Goal: Task Accomplishment & Management: Use online tool/utility

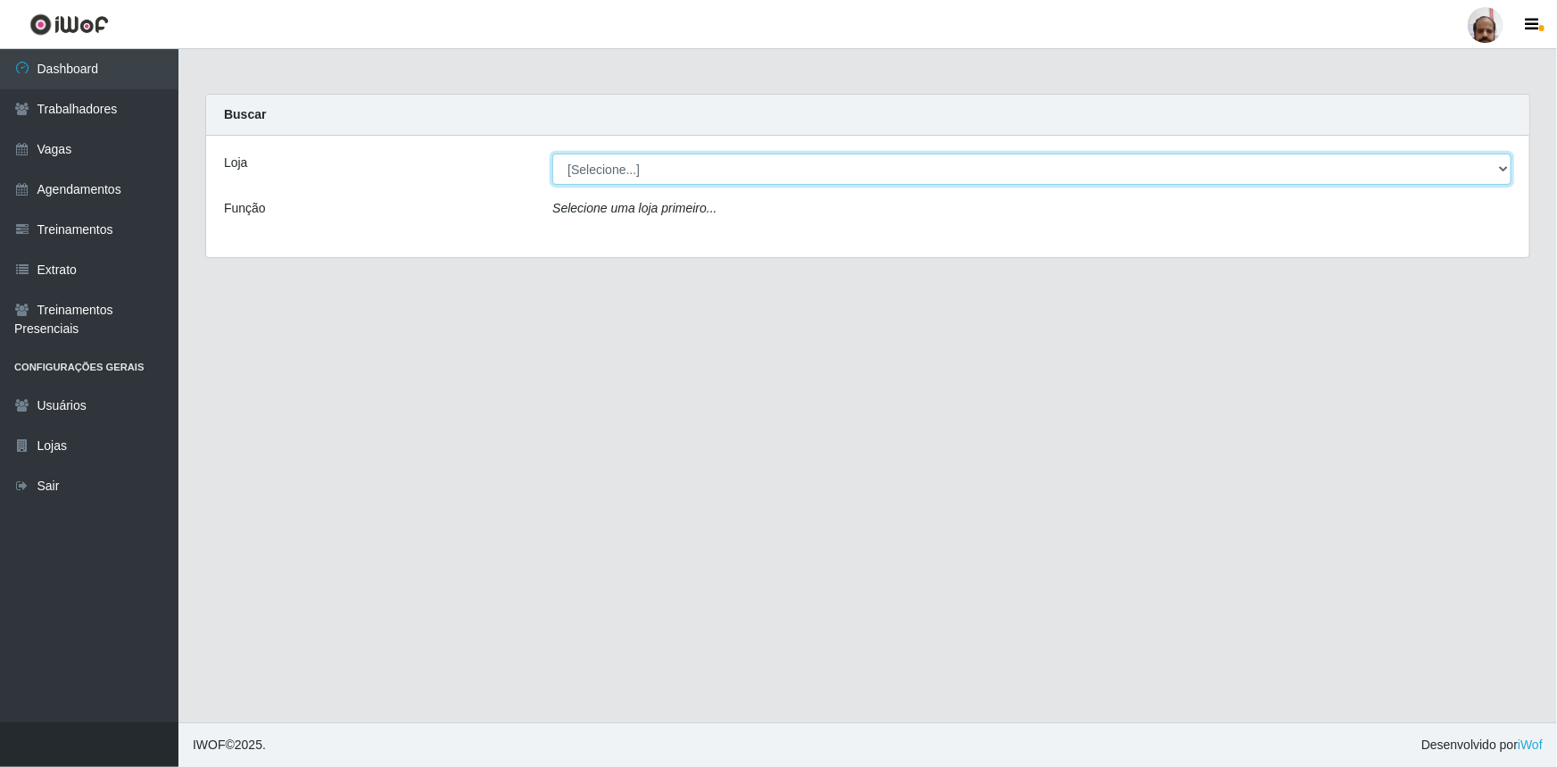
click at [1503, 170] on select "[Selecione...] Mar Vermelho - Loja 05" at bounding box center [1031, 169] width 959 height 31
select select "252"
click at [552, 154] on select "[Selecione...] Mar Vermelho - Loja 05" at bounding box center [1031, 169] width 959 height 31
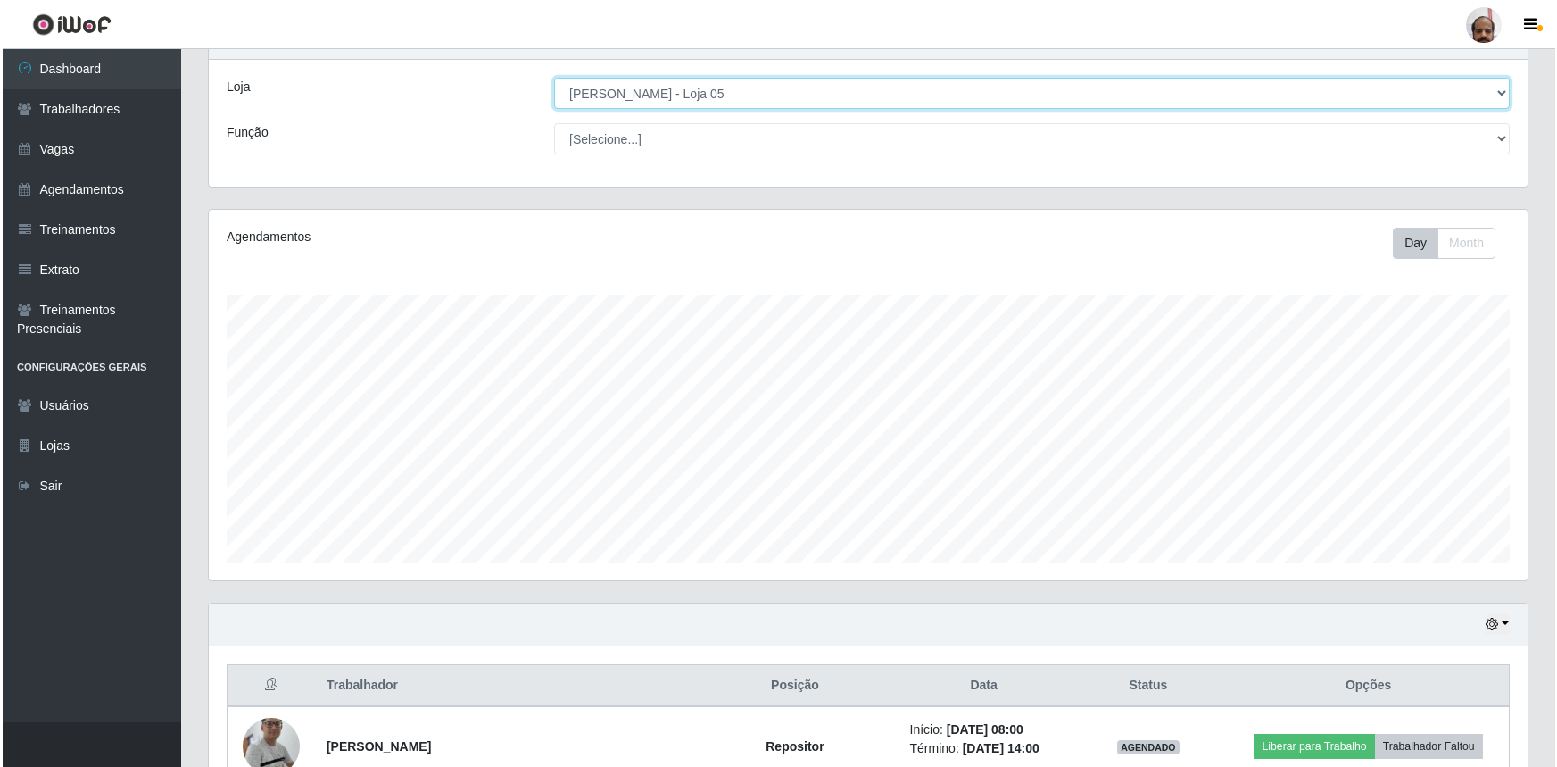
scroll to position [324, 0]
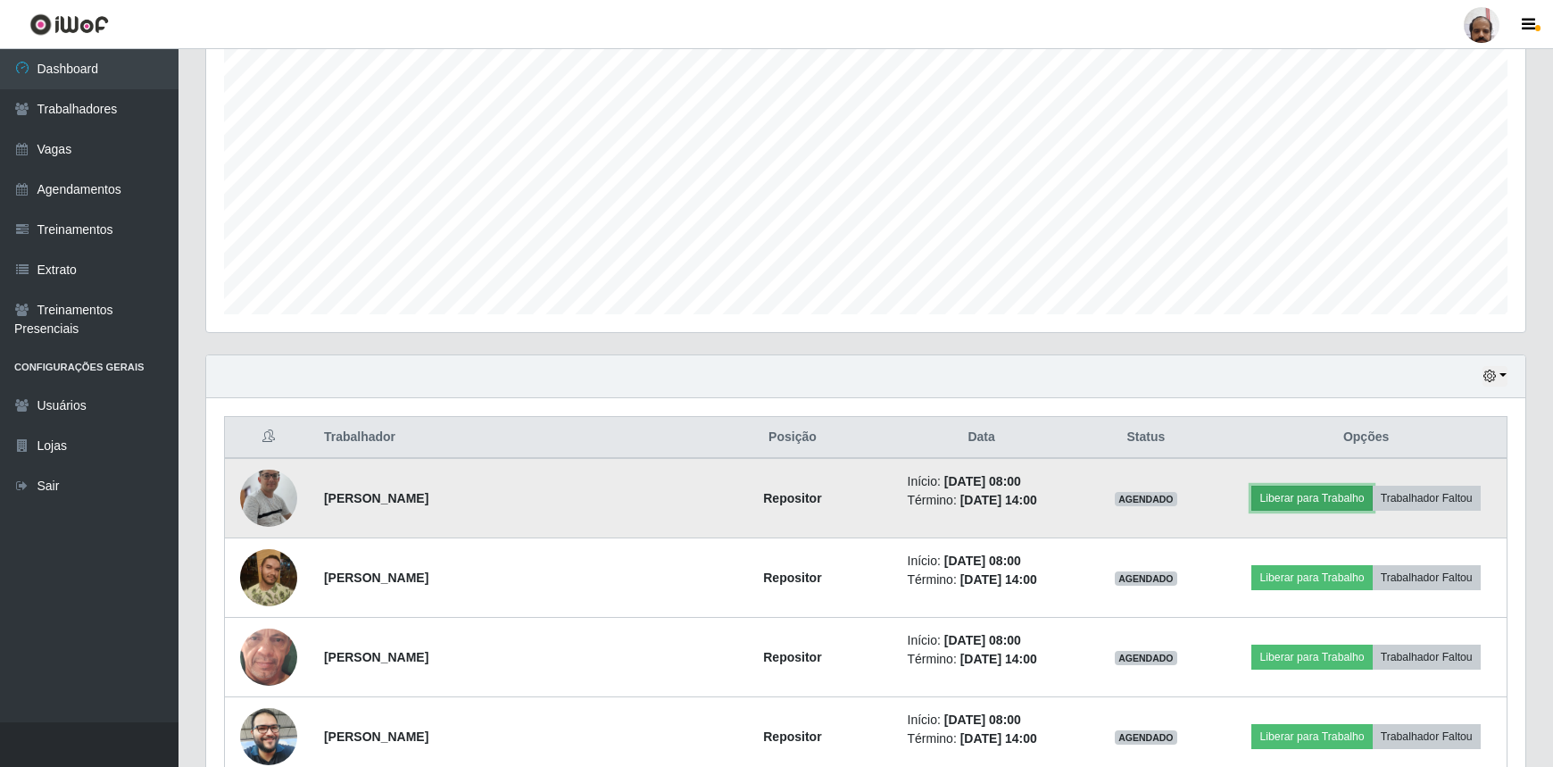
click at [1287, 496] on button "Liberar para Trabalho" at bounding box center [1311, 498] width 120 height 25
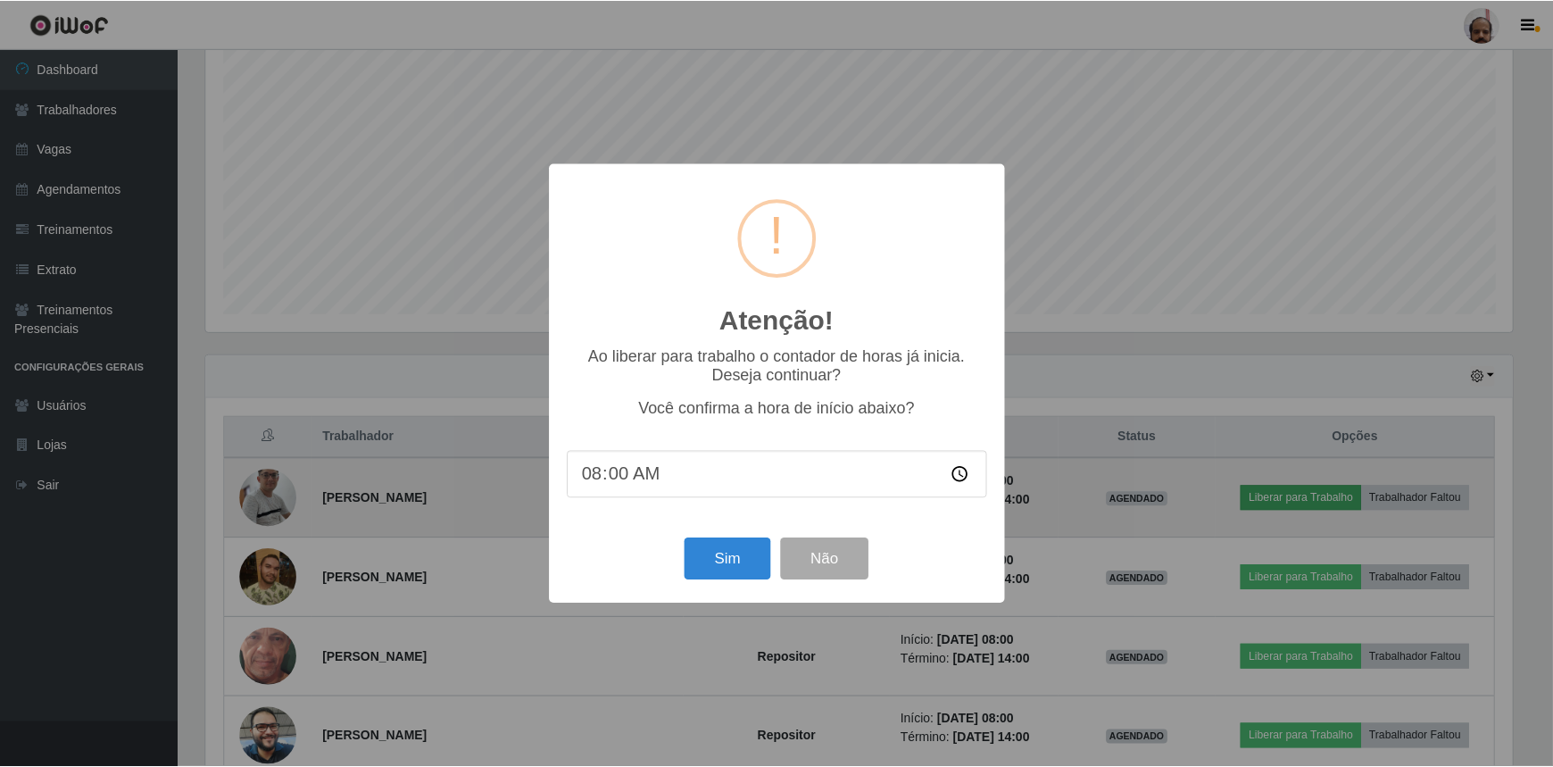
scroll to position [370, 1311]
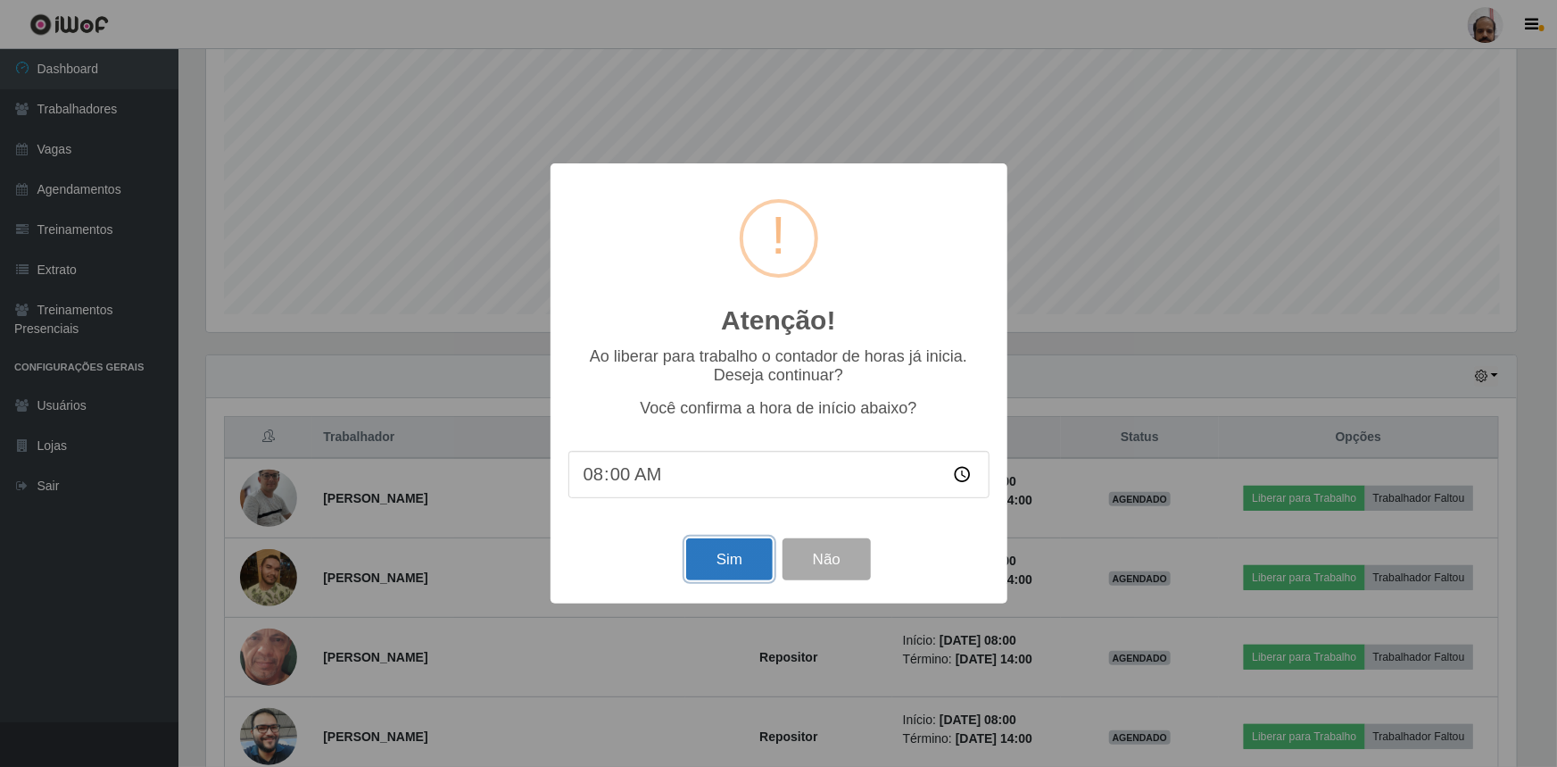
click at [734, 560] on button "Sim" at bounding box center [729, 559] width 87 height 42
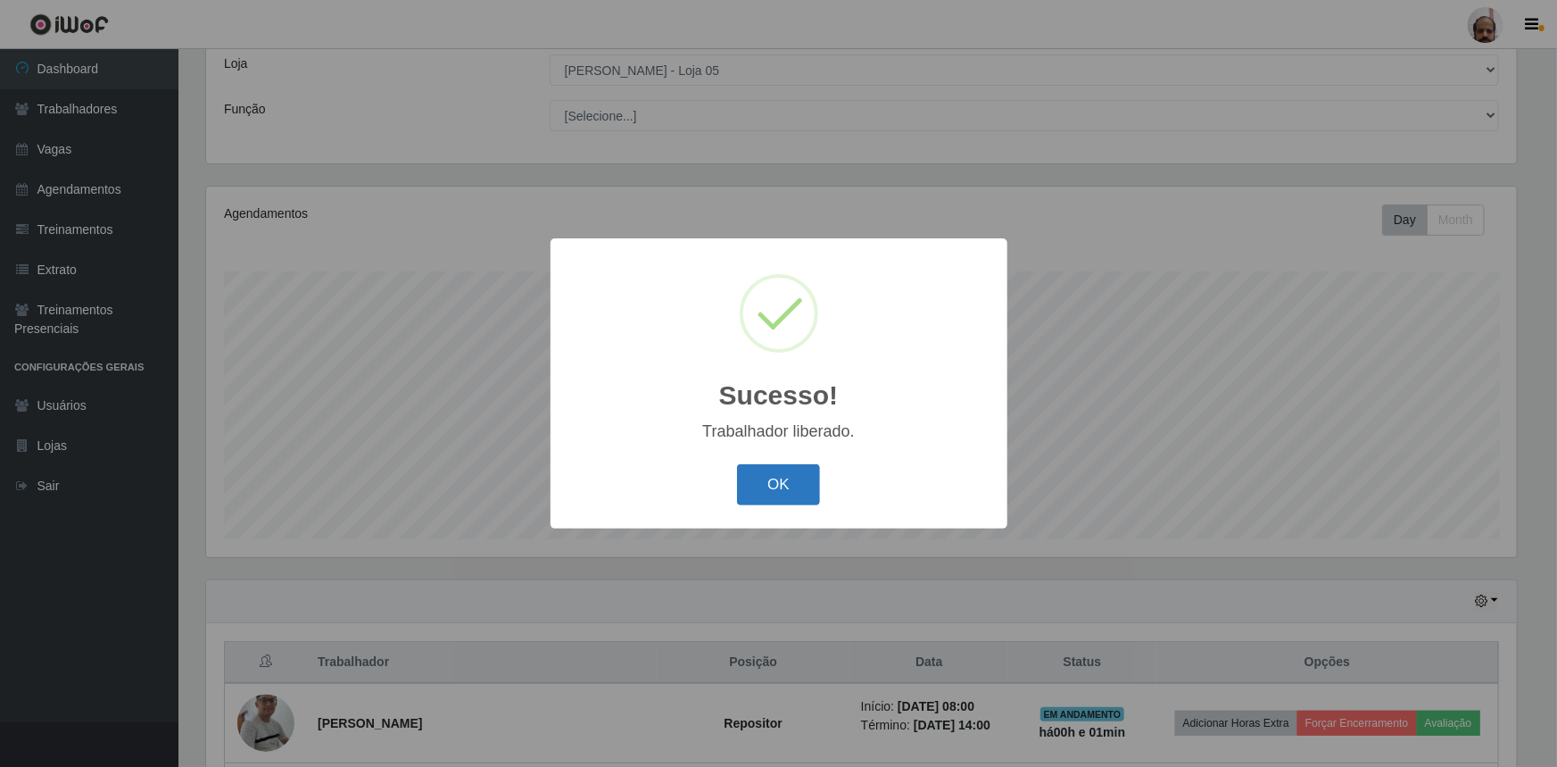
click at [775, 486] on button "OK" at bounding box center [778, 485] width 83 height 42
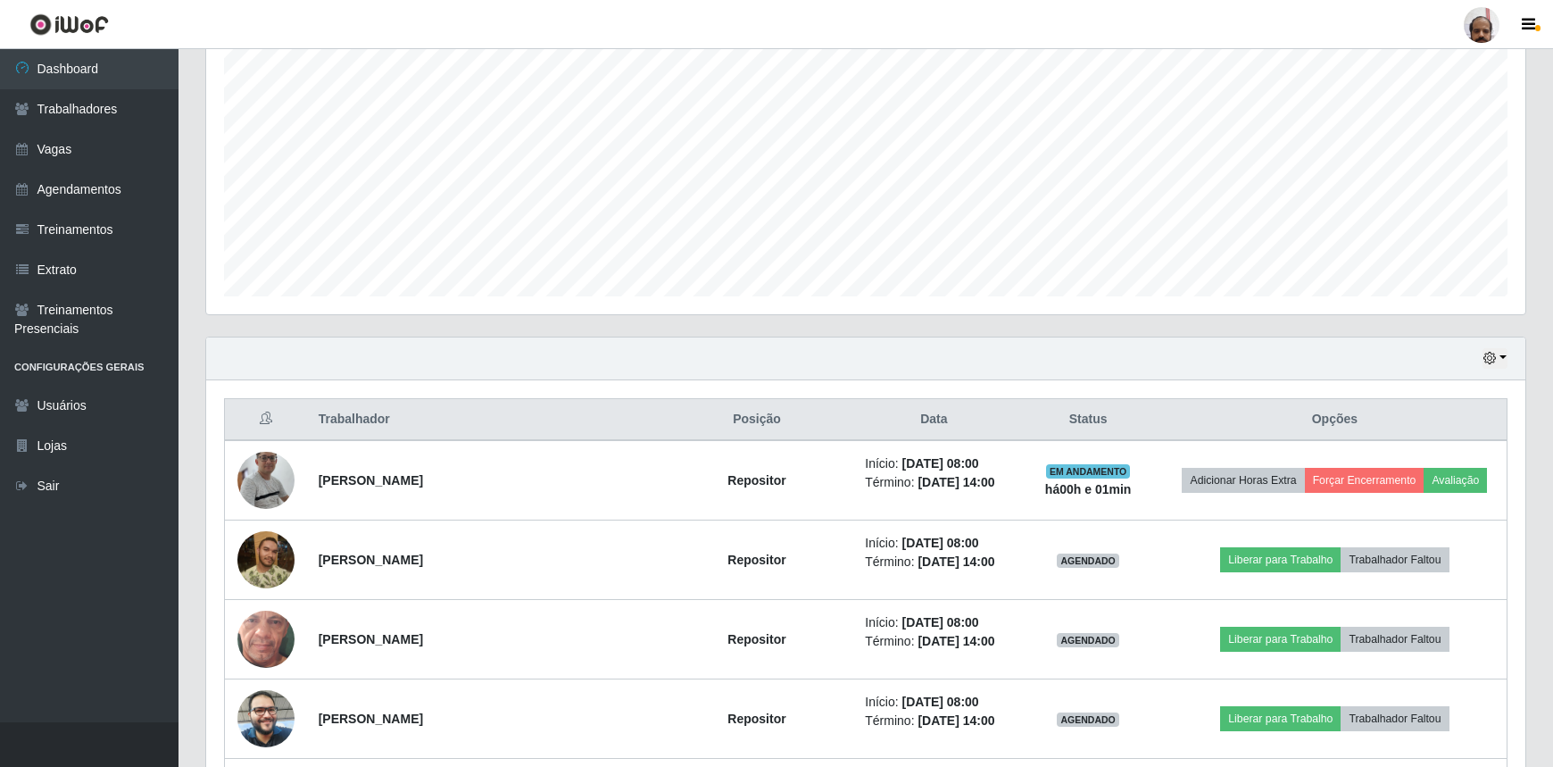
scroll to position [343, 0]
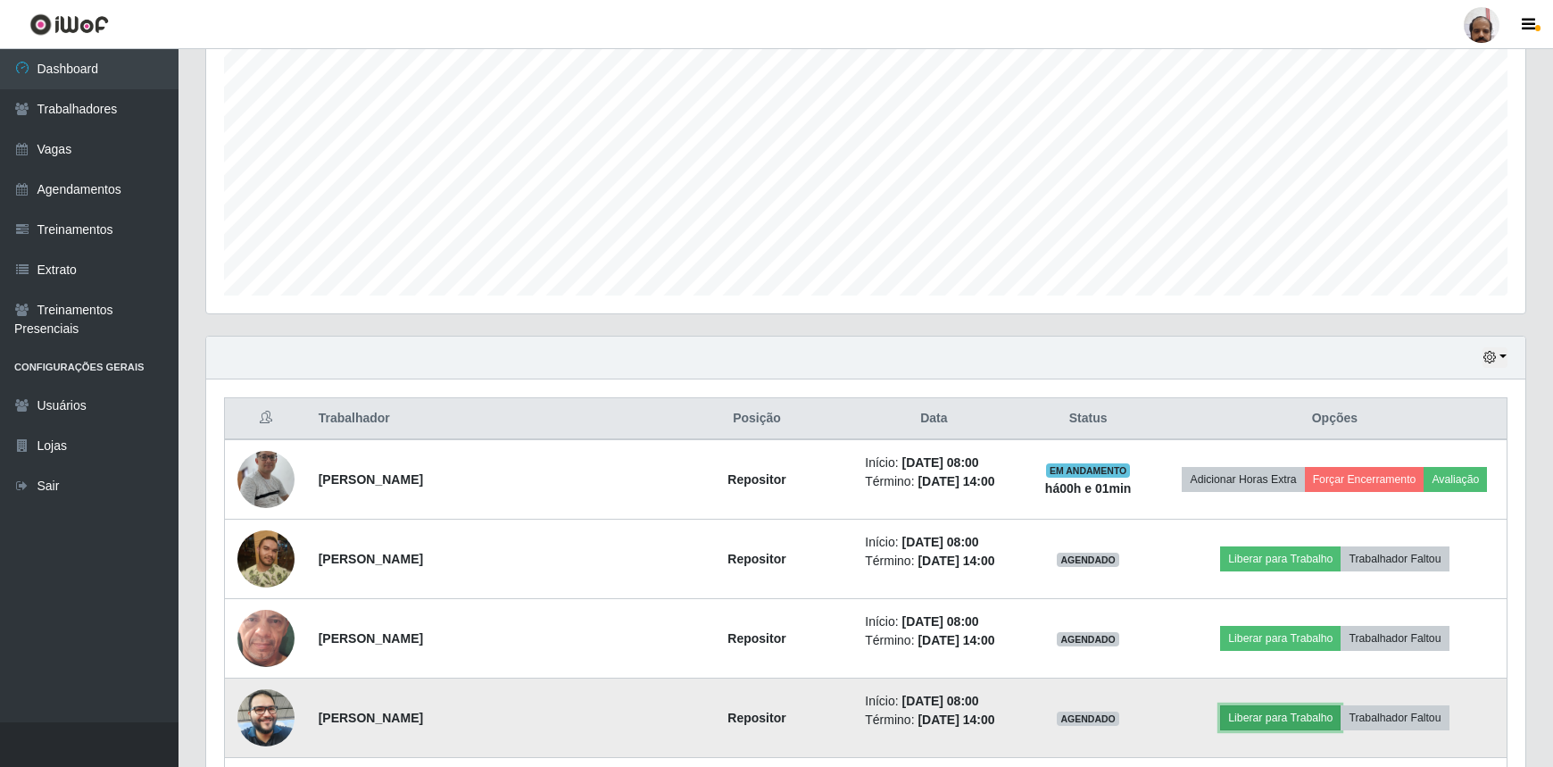
click at [1258, 712] on button "Liberar para Trabalho" at bounding box center [1280, 717] width 120 height 25
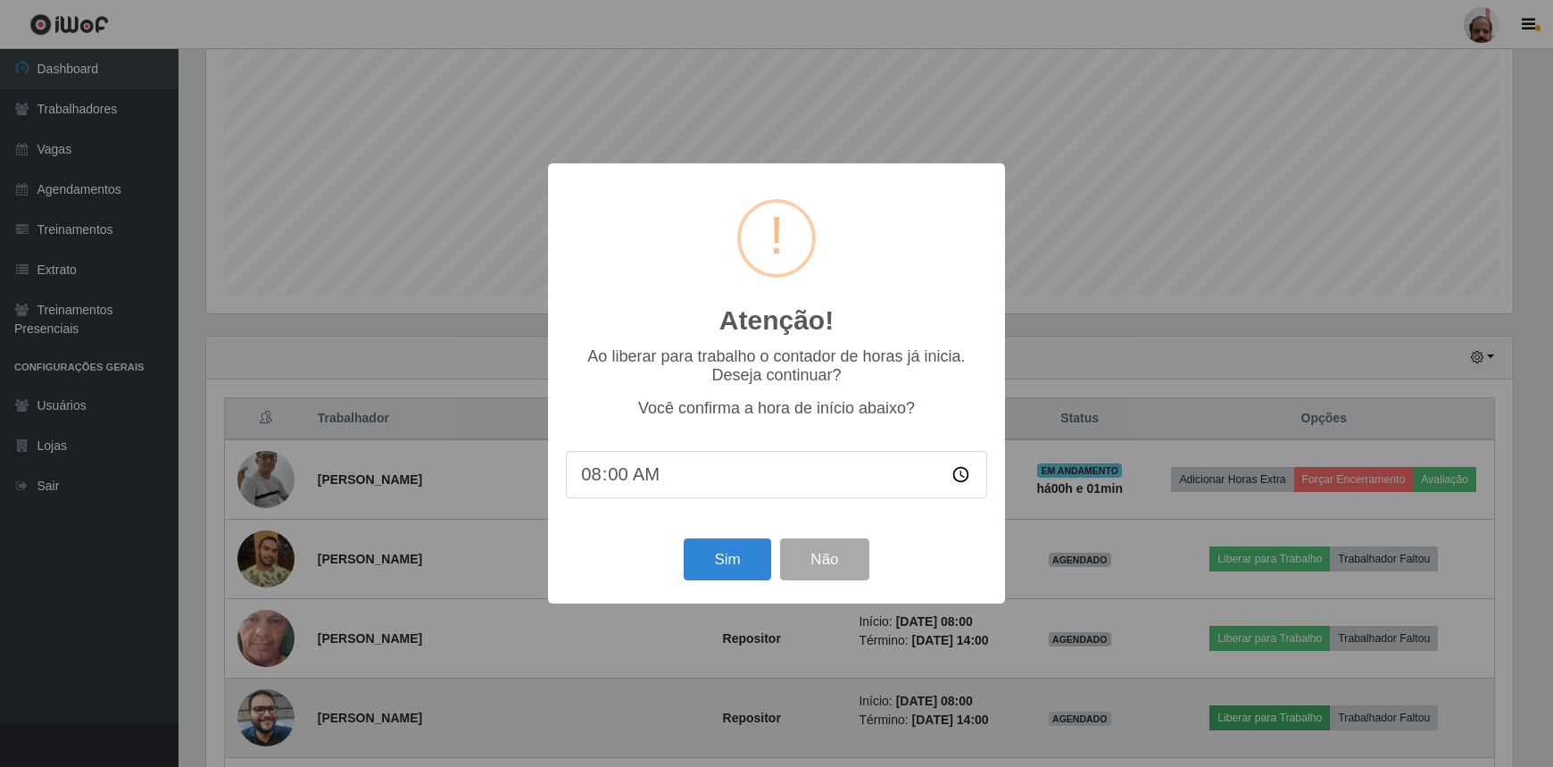
scroll to position [370, 1311]
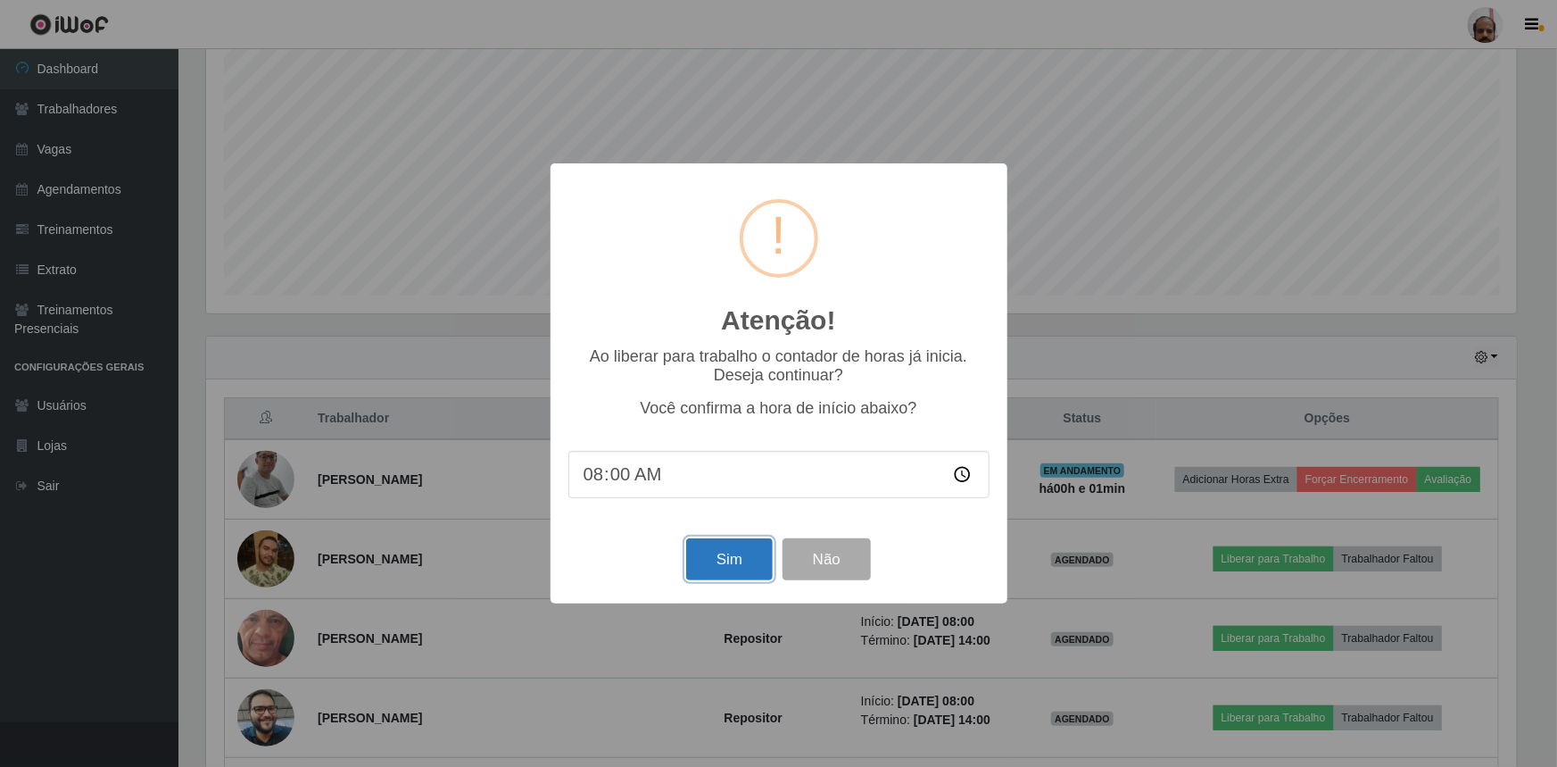
click at [726, 561] on button "Sim" at bounding box center [729, 559] width 87 height 42
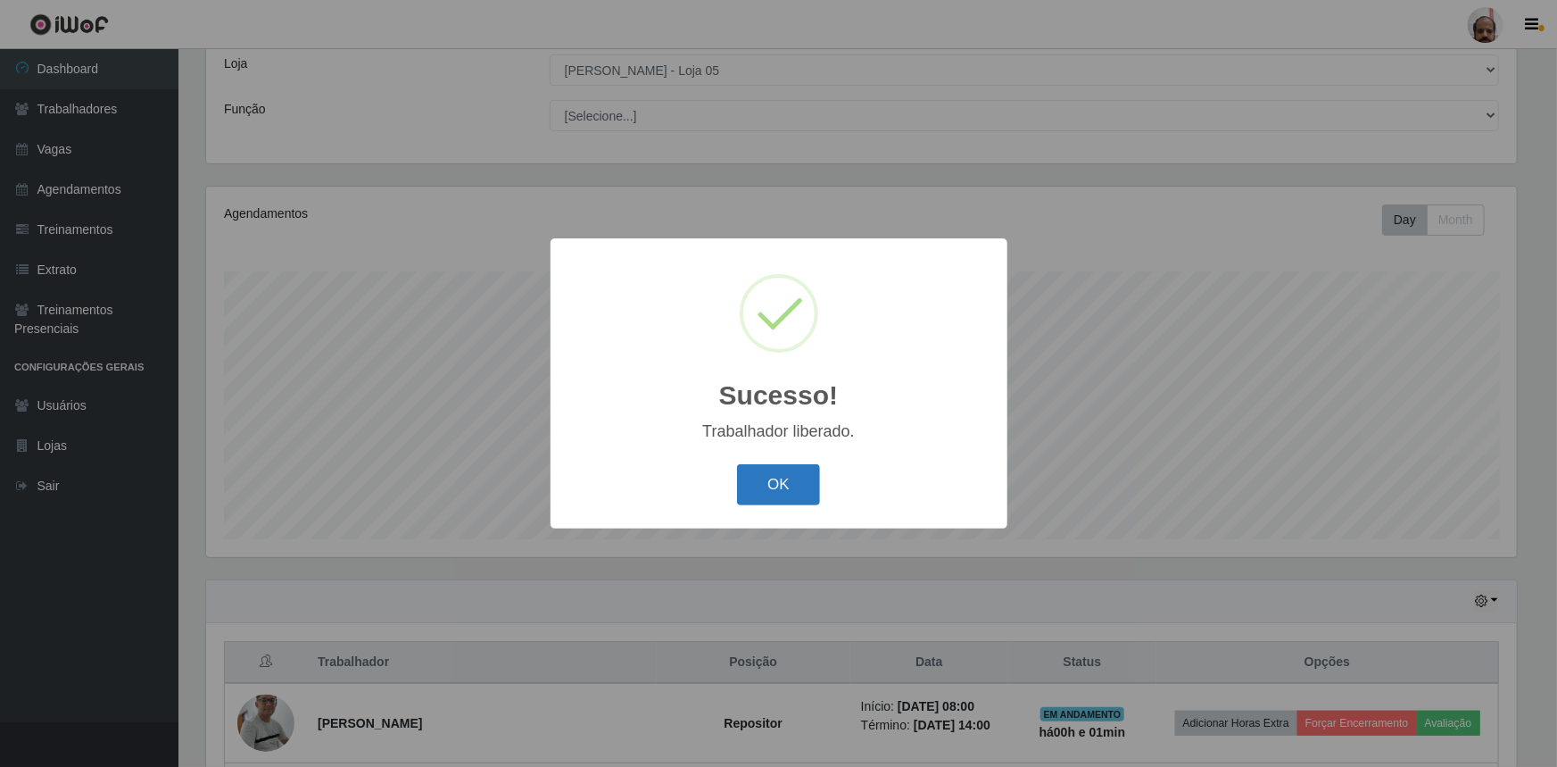
click at [801, 496] on button "OK" at bounding box center [778, 485] width 83 height 42
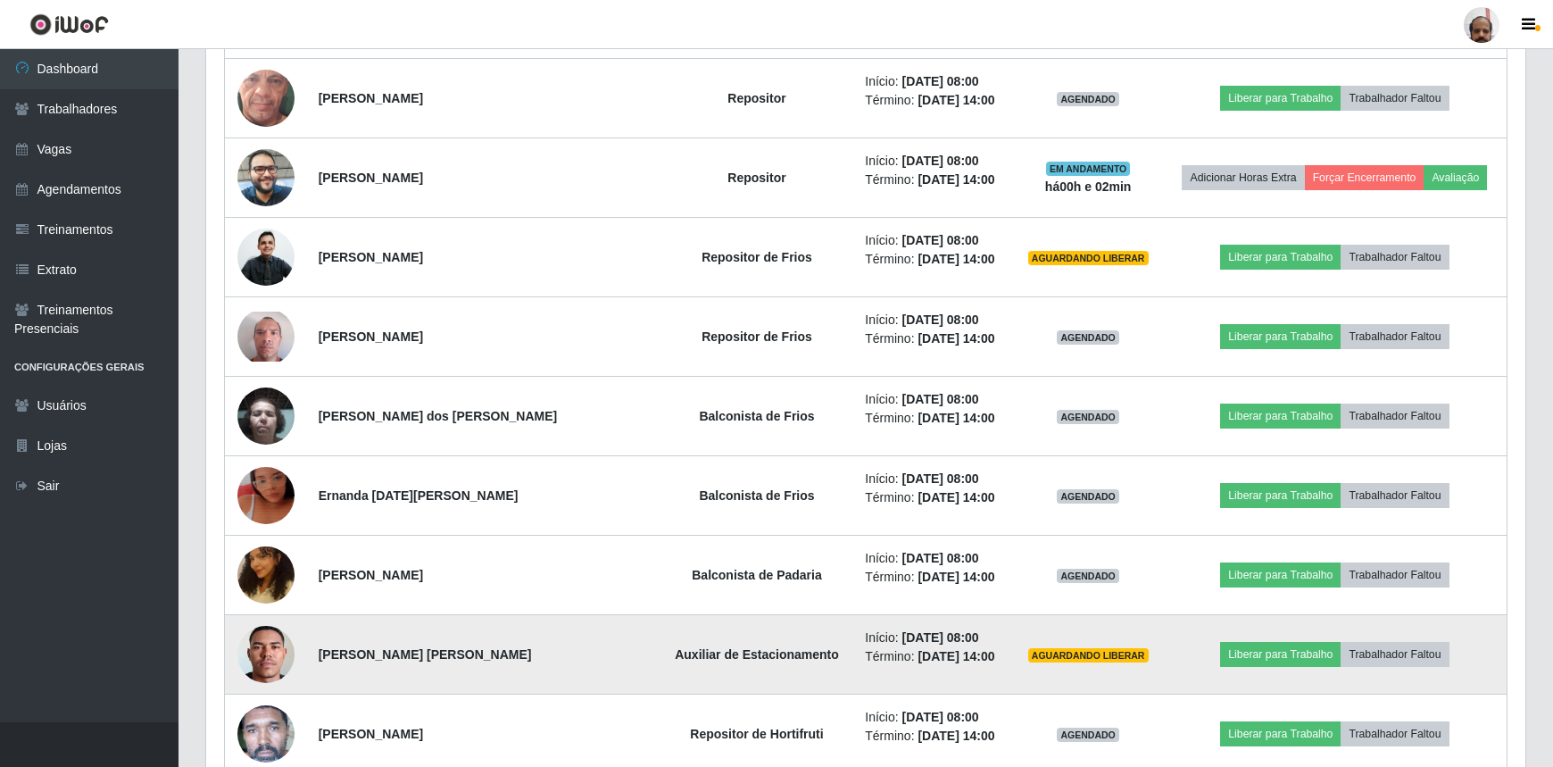
scroll to position [910, 0]
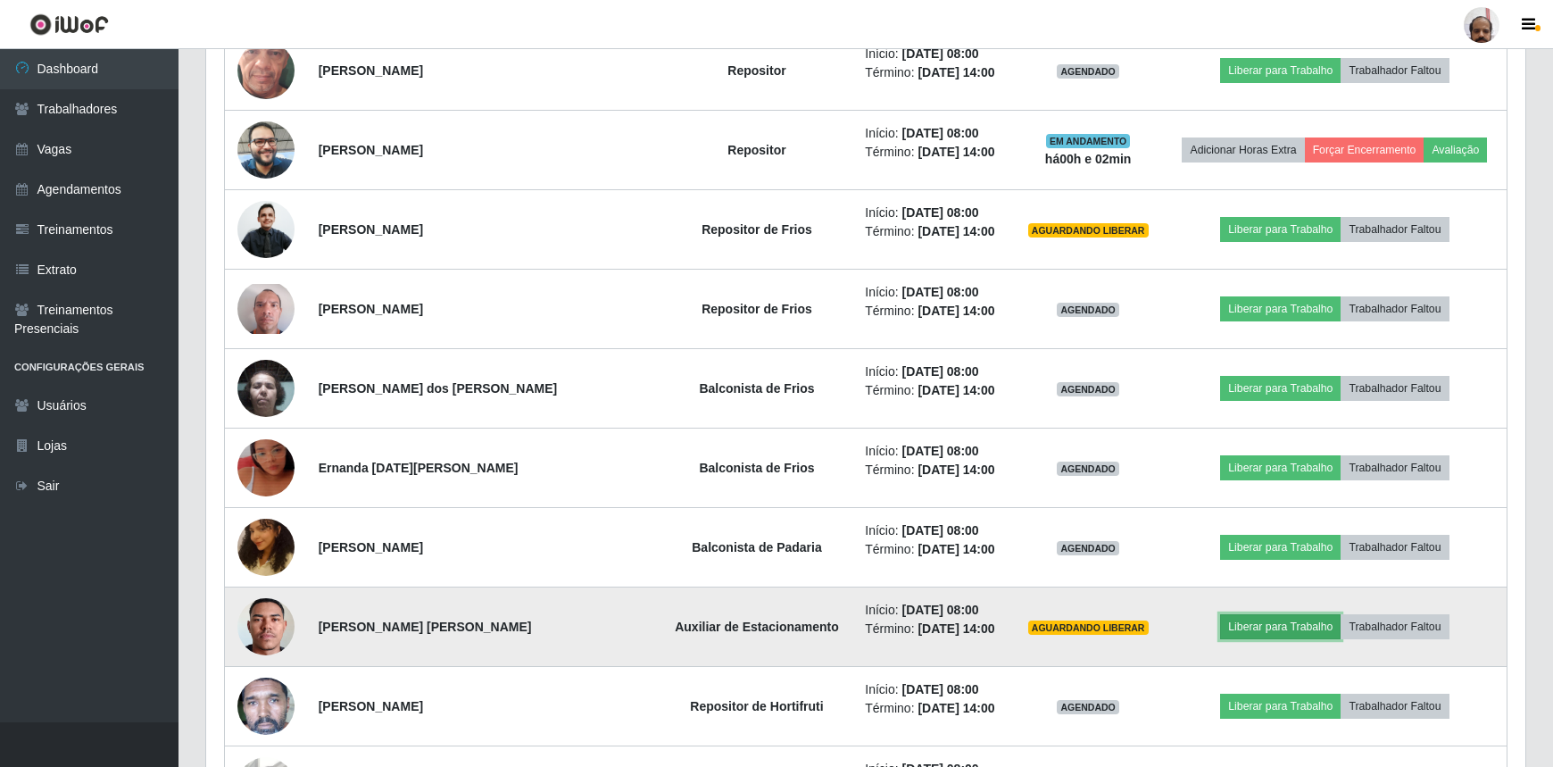
click at [1256, 624] on button "Liberar para Trabalho" at bounding box center [1280, 626] width 120 height 25
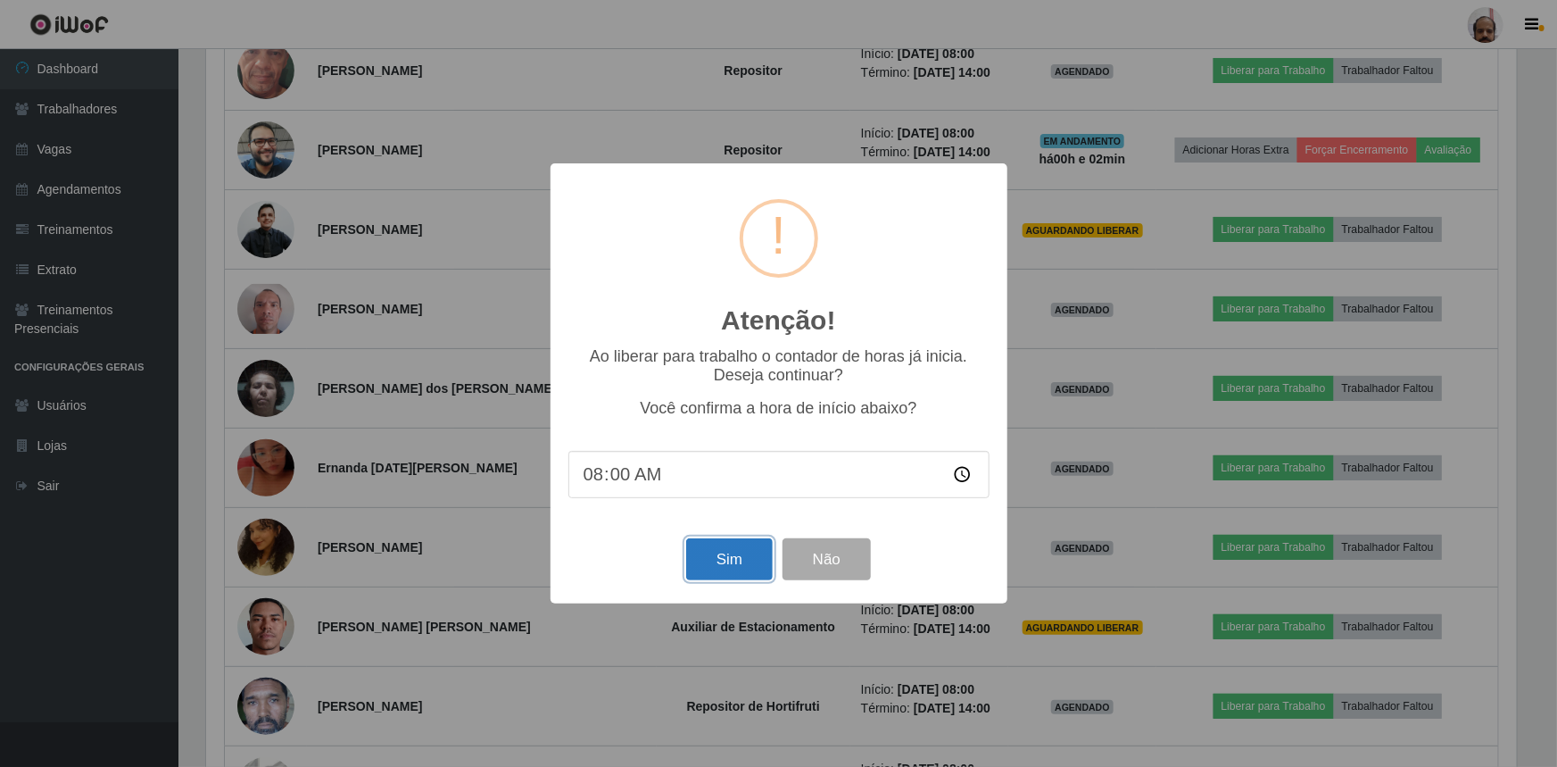
click at [726, 562] on button "Sim" at bounding box center [729, 559] width 87 height 42
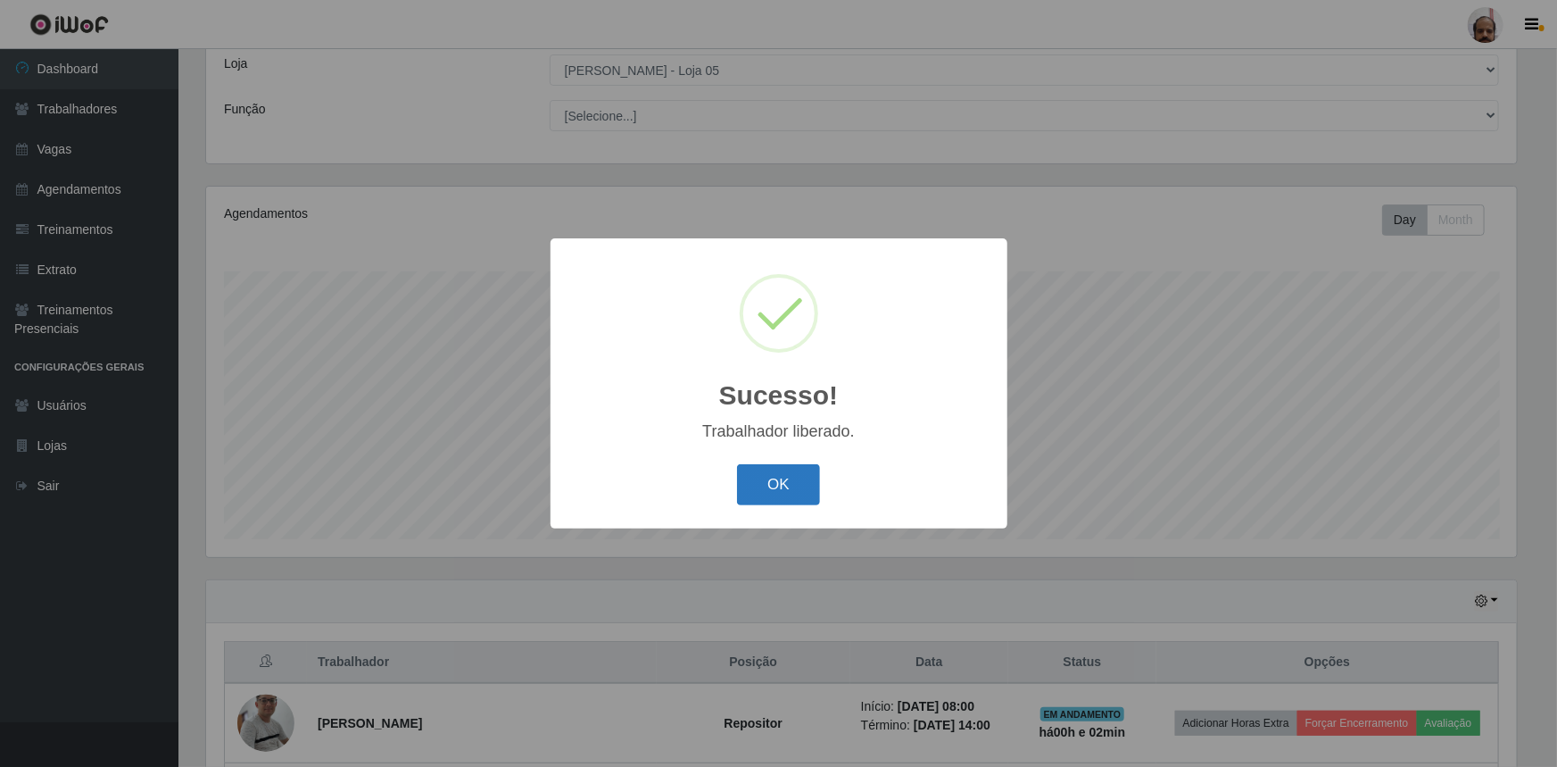
click at [780, 483] on button "OK" at bounding box center [778, 485] width 83 height 42
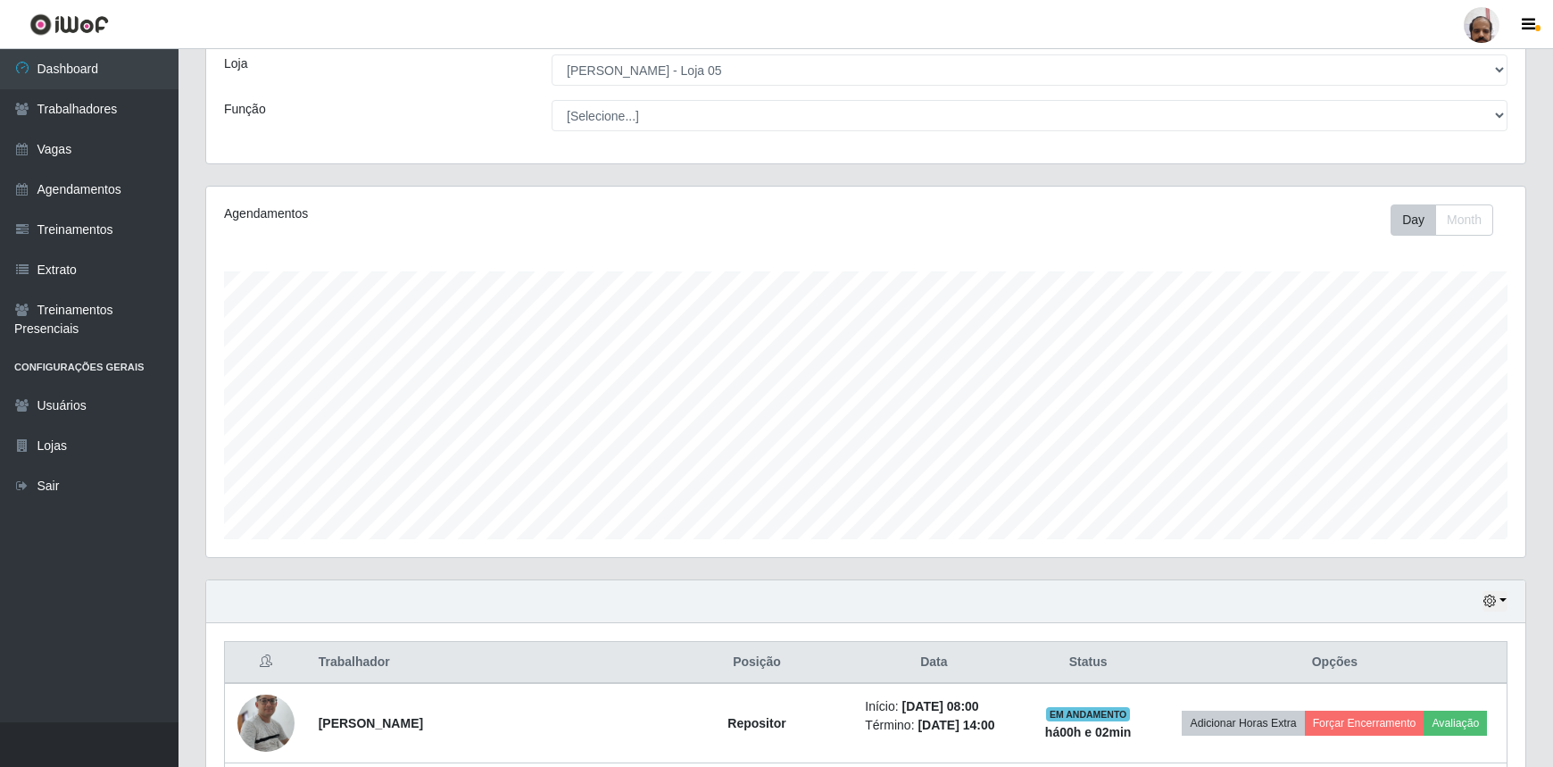
scroll to position [0, 0]
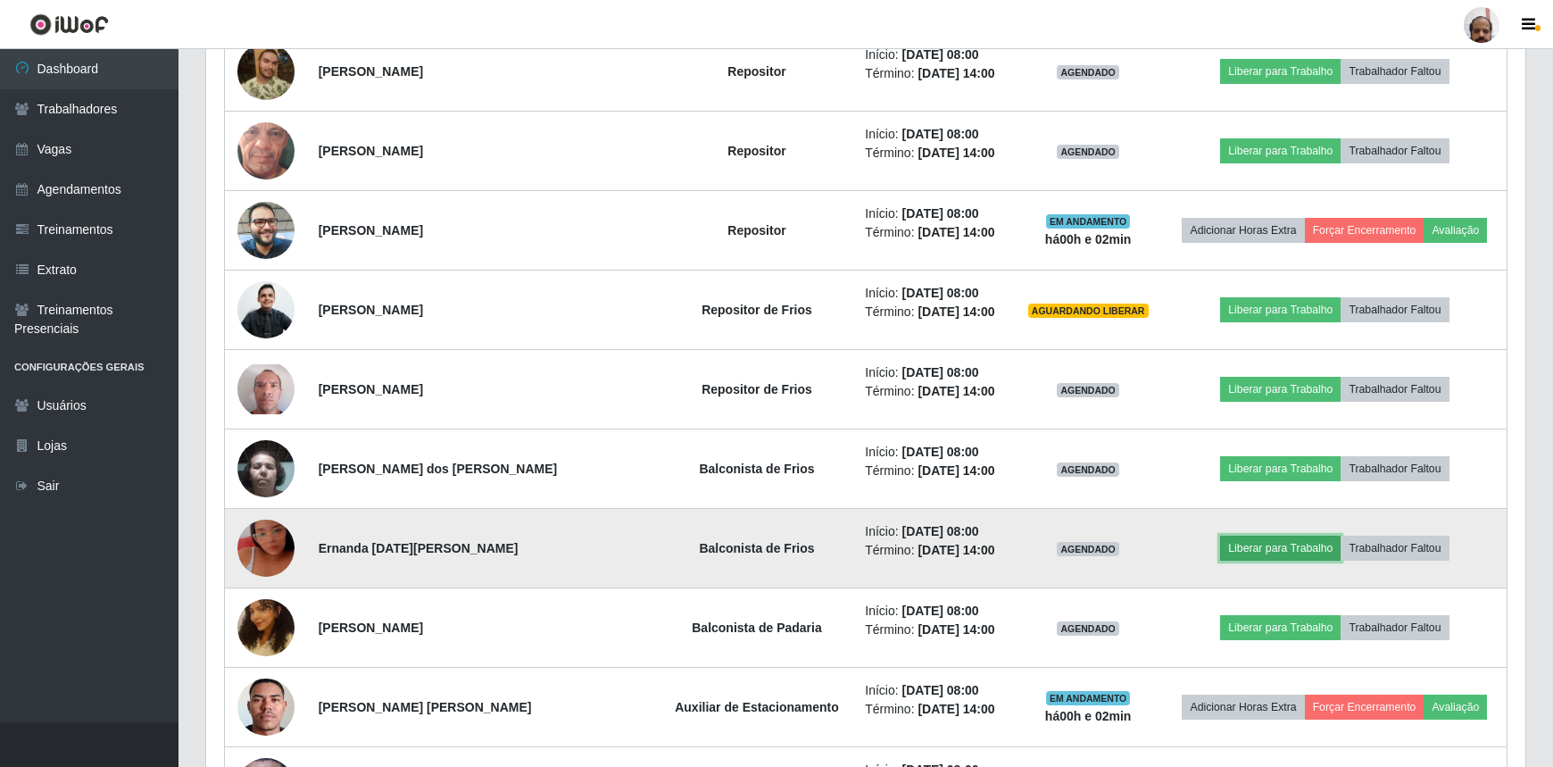
click at [1270, 551] on button "Liberar para Trabalho" at bounding box center [1280, 547] width 120 height 25
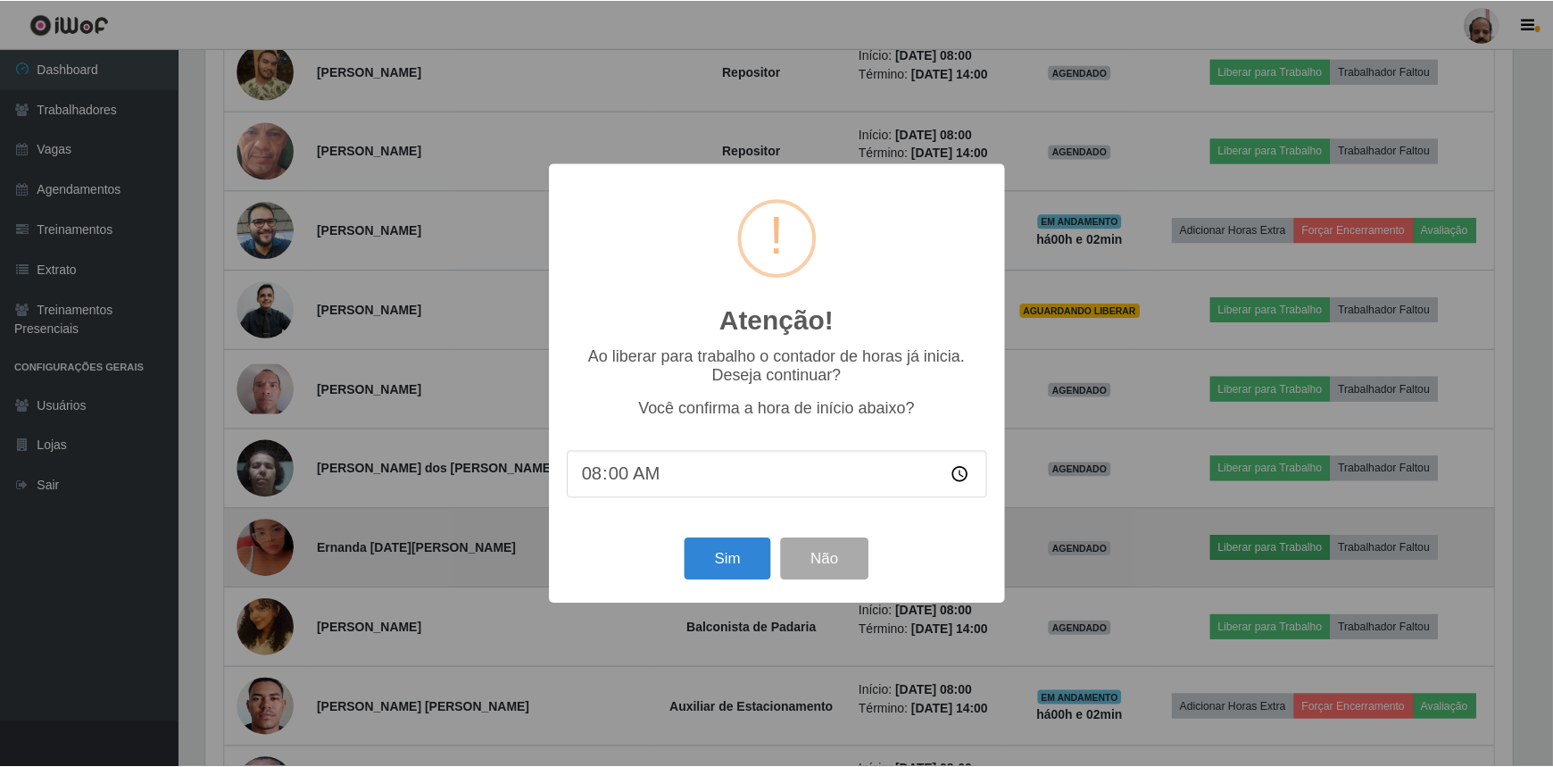
scroll to position [370, 1311]
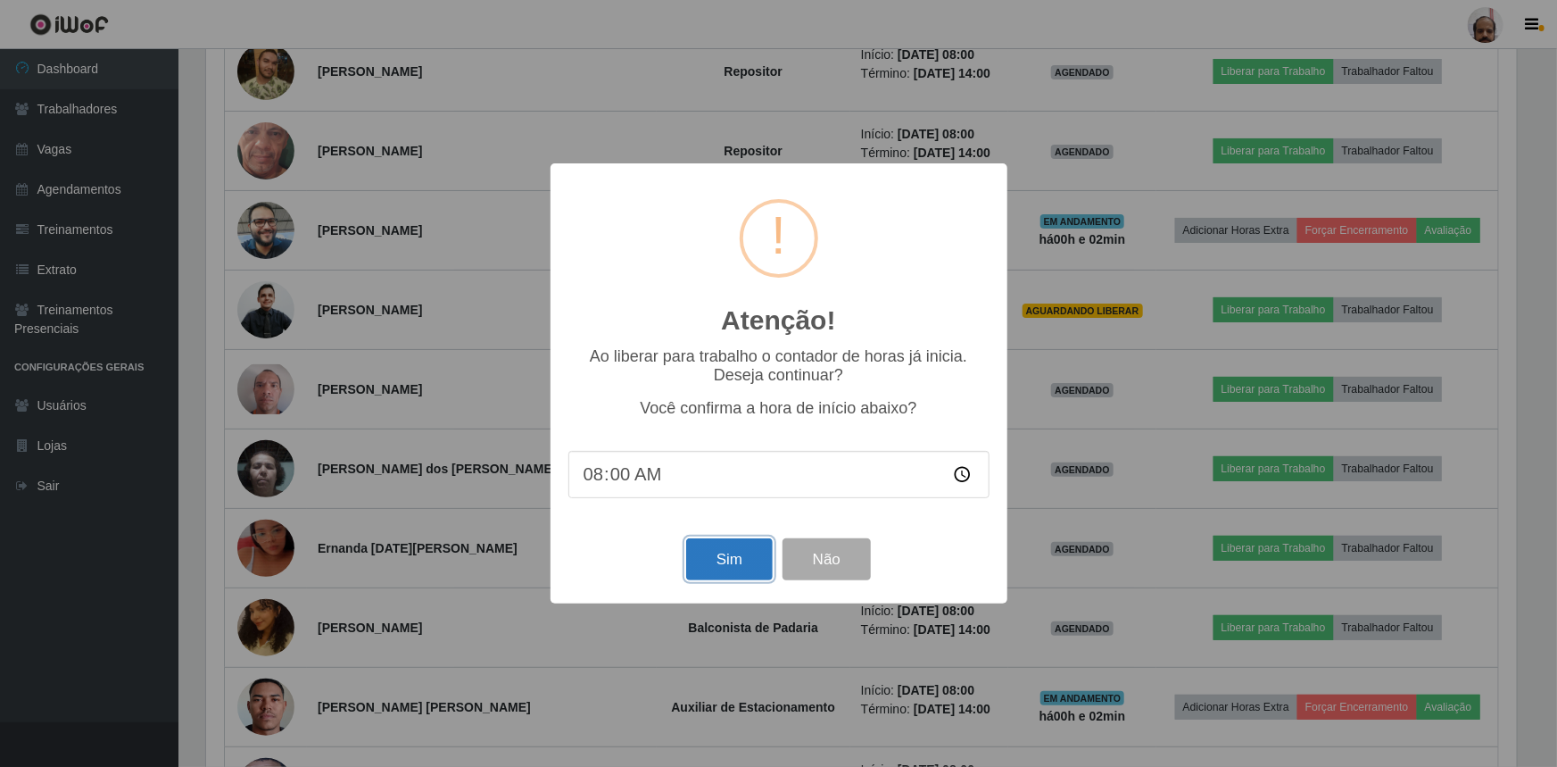
click at [745, 568] on button "Sim" at bounding box center [729, 559] width 87 height 42
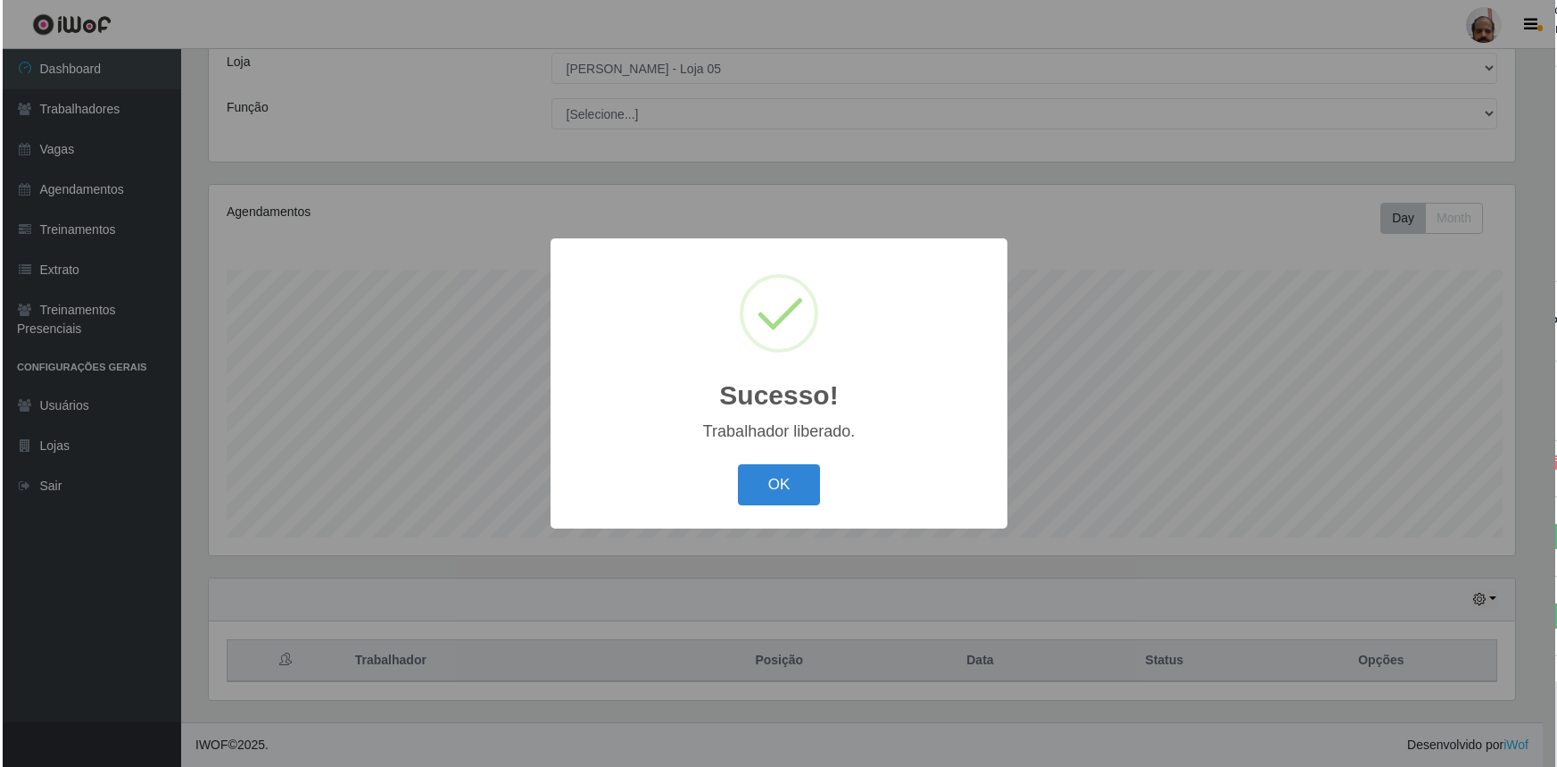
scroll to position [99, 0]
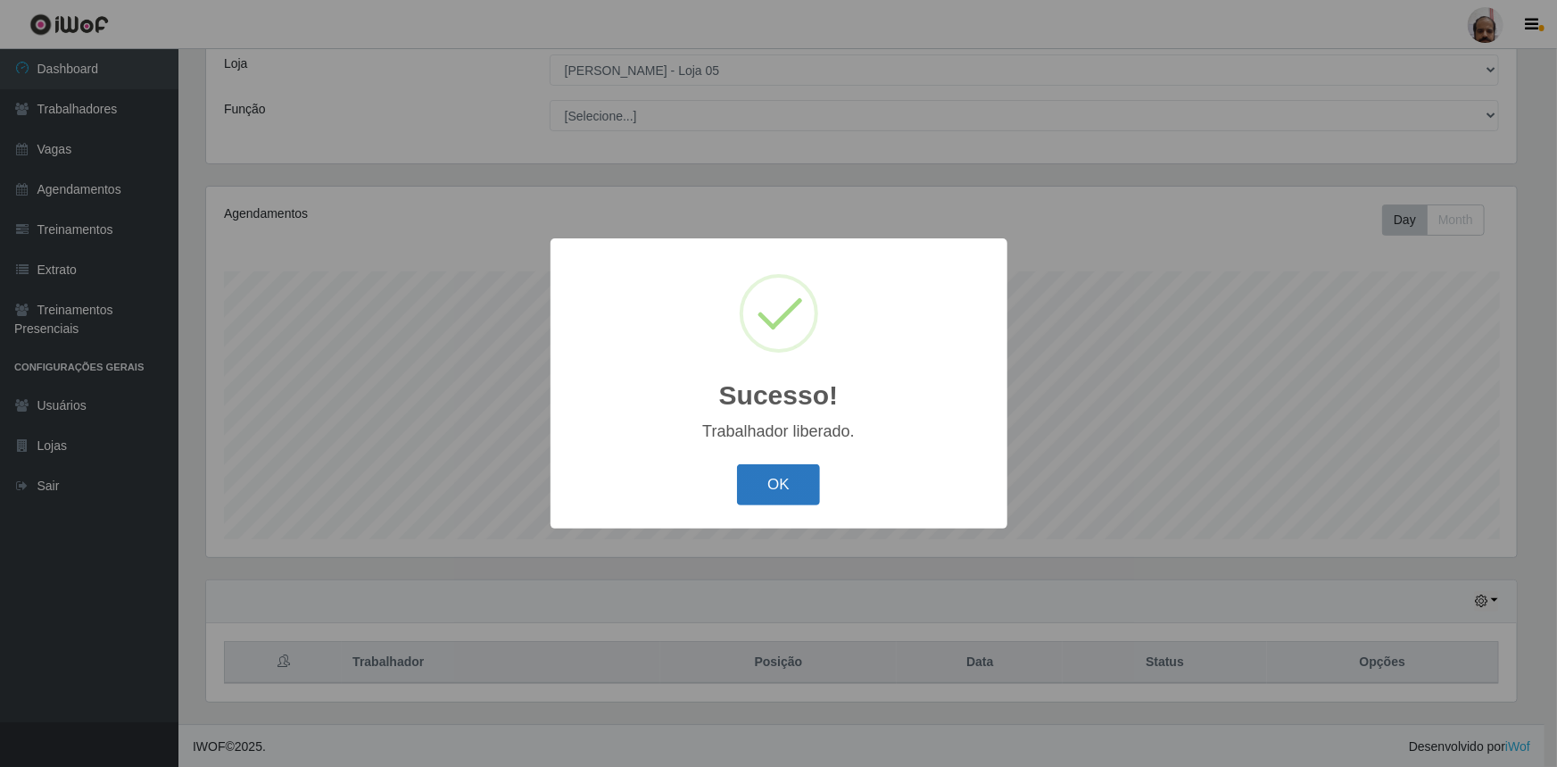
click at [776, 497] on button "OK" at bounding box center [778, 485] width 83 height 42
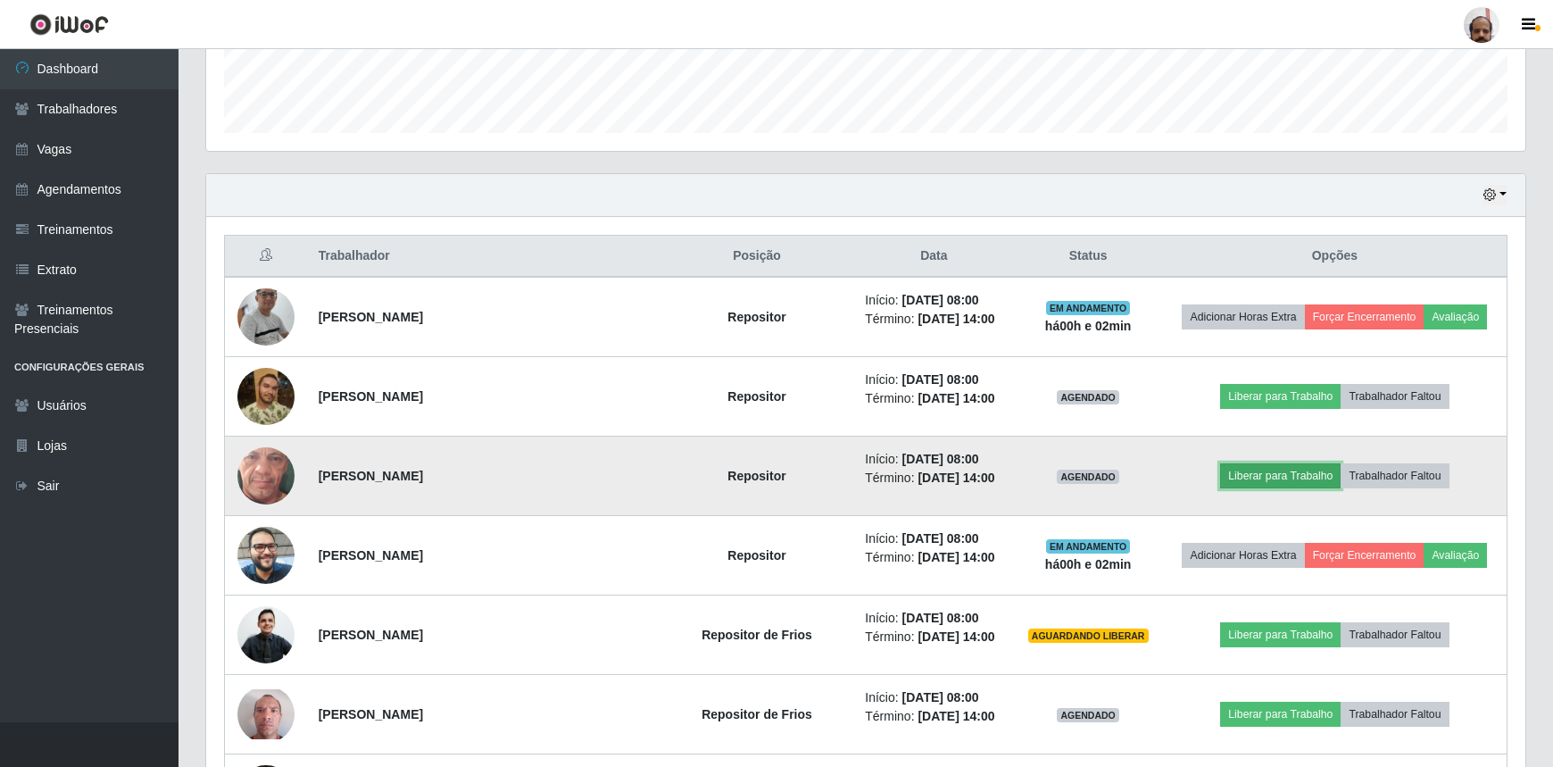
click at [1250, 475] on button "Liberar para Trabalho" at bounding box center [1280, 475] width 120 height 25
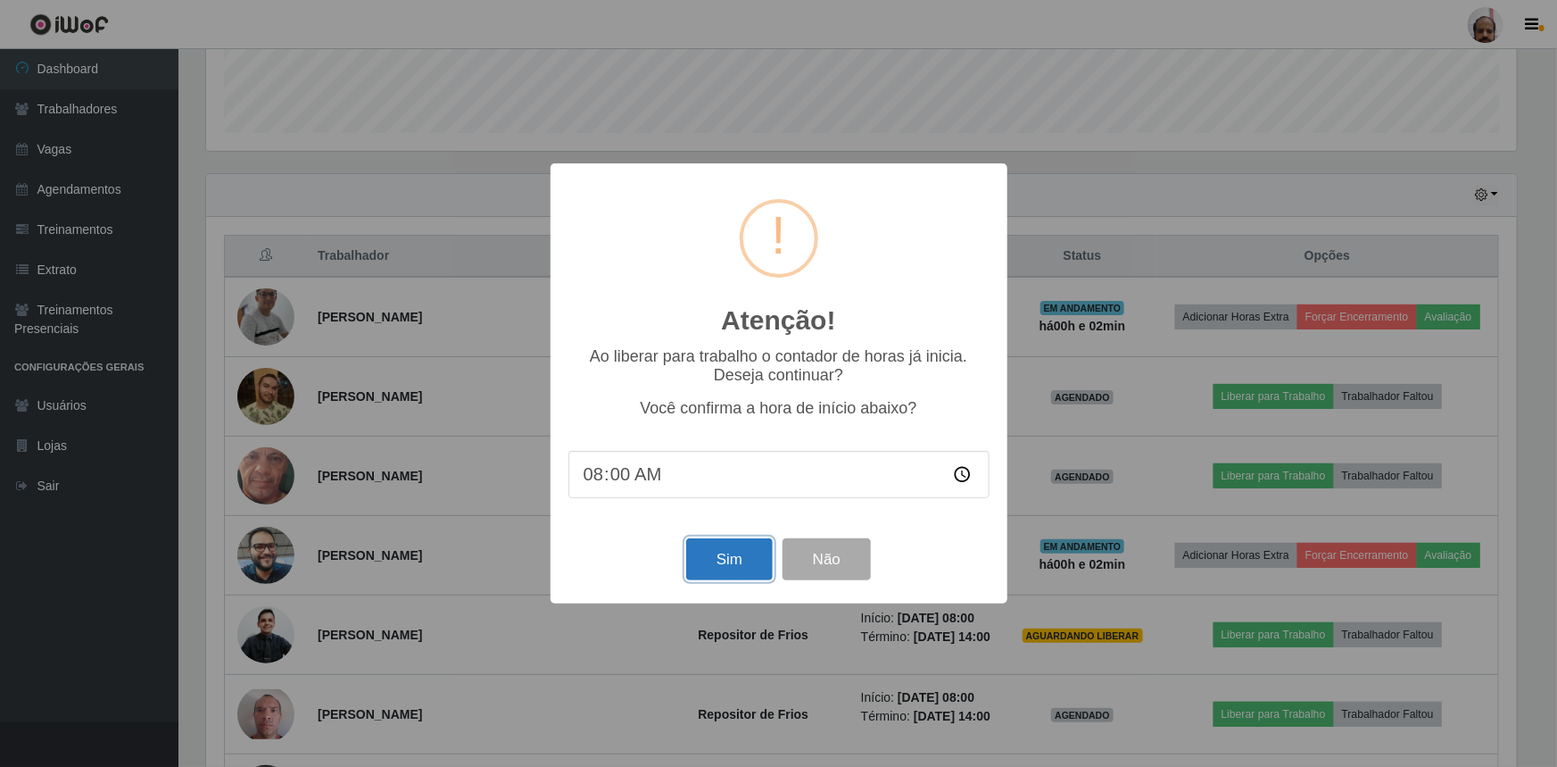
click at [734, 556] on button "Sim" at bounding box center [729, 559] width 87 height 42
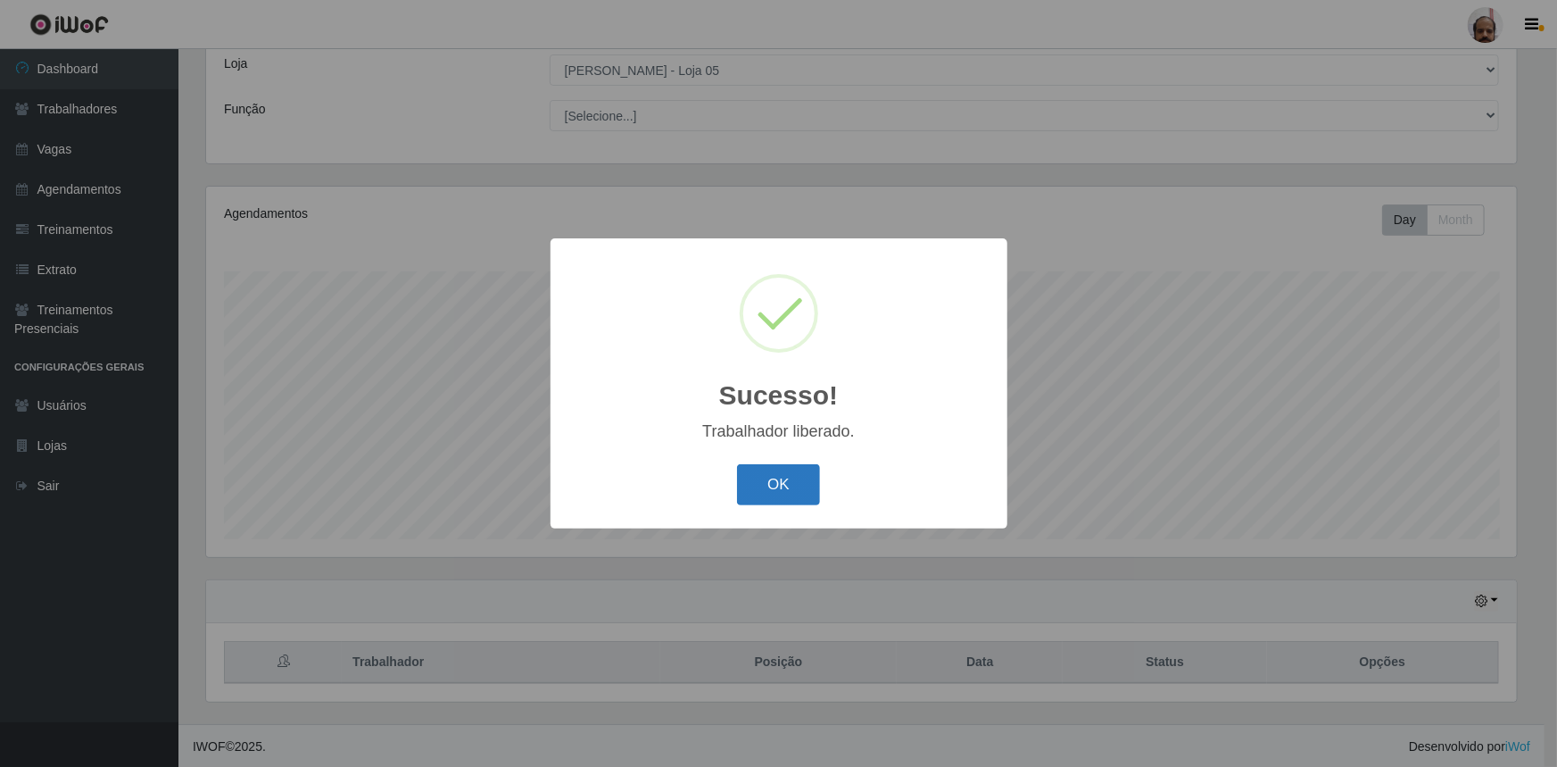
click at [781, 490] on button "OK" at bounding box center [778, 485] width 83 height 42
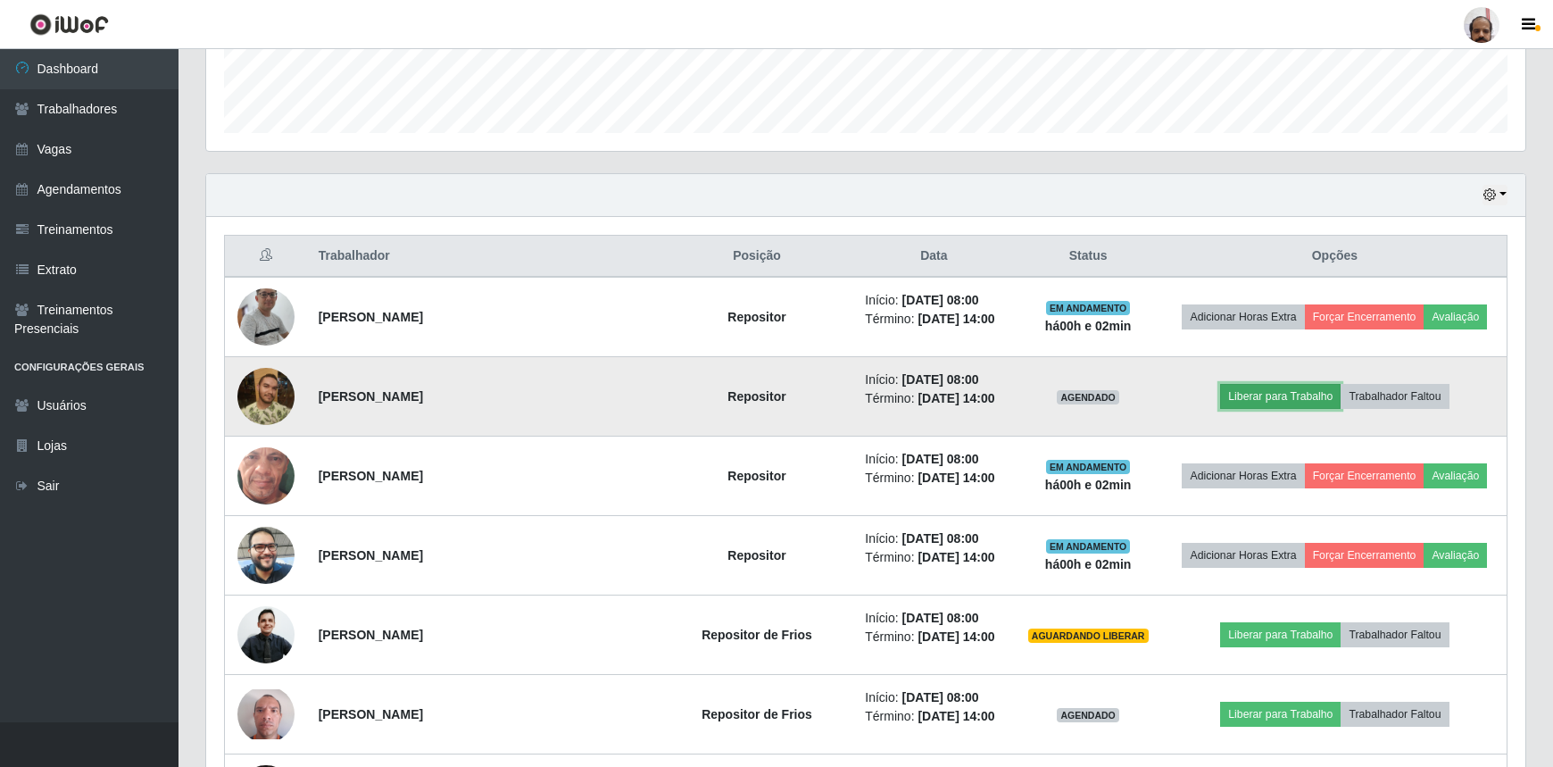
click at [1267, 392] on button "Liberar para Trabalho" at bounding box center [1280, 396] width 120 height 25
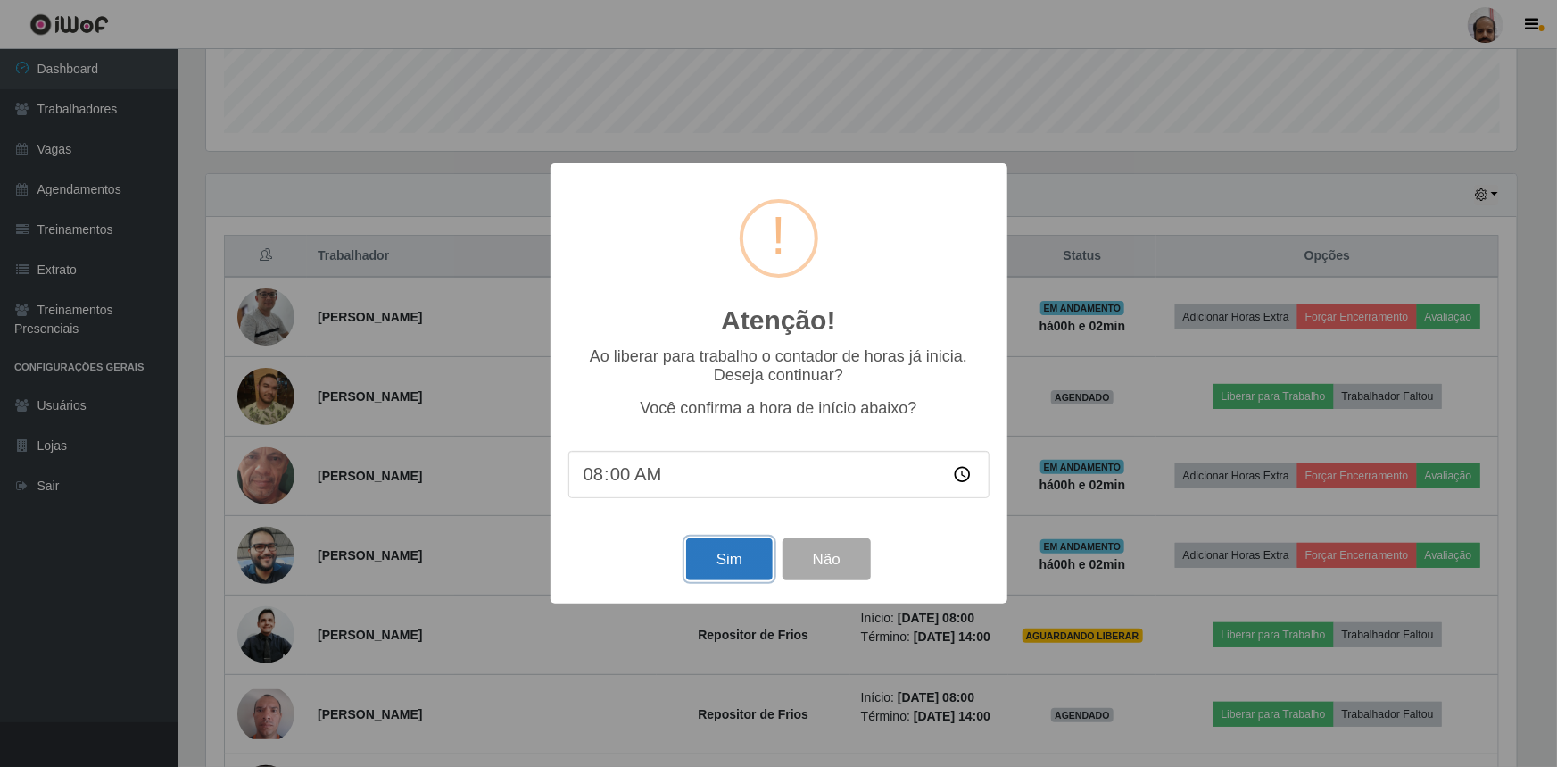
click at [737, 557] on button "Sim" at bounding box center [729, 559] width 87 height 42
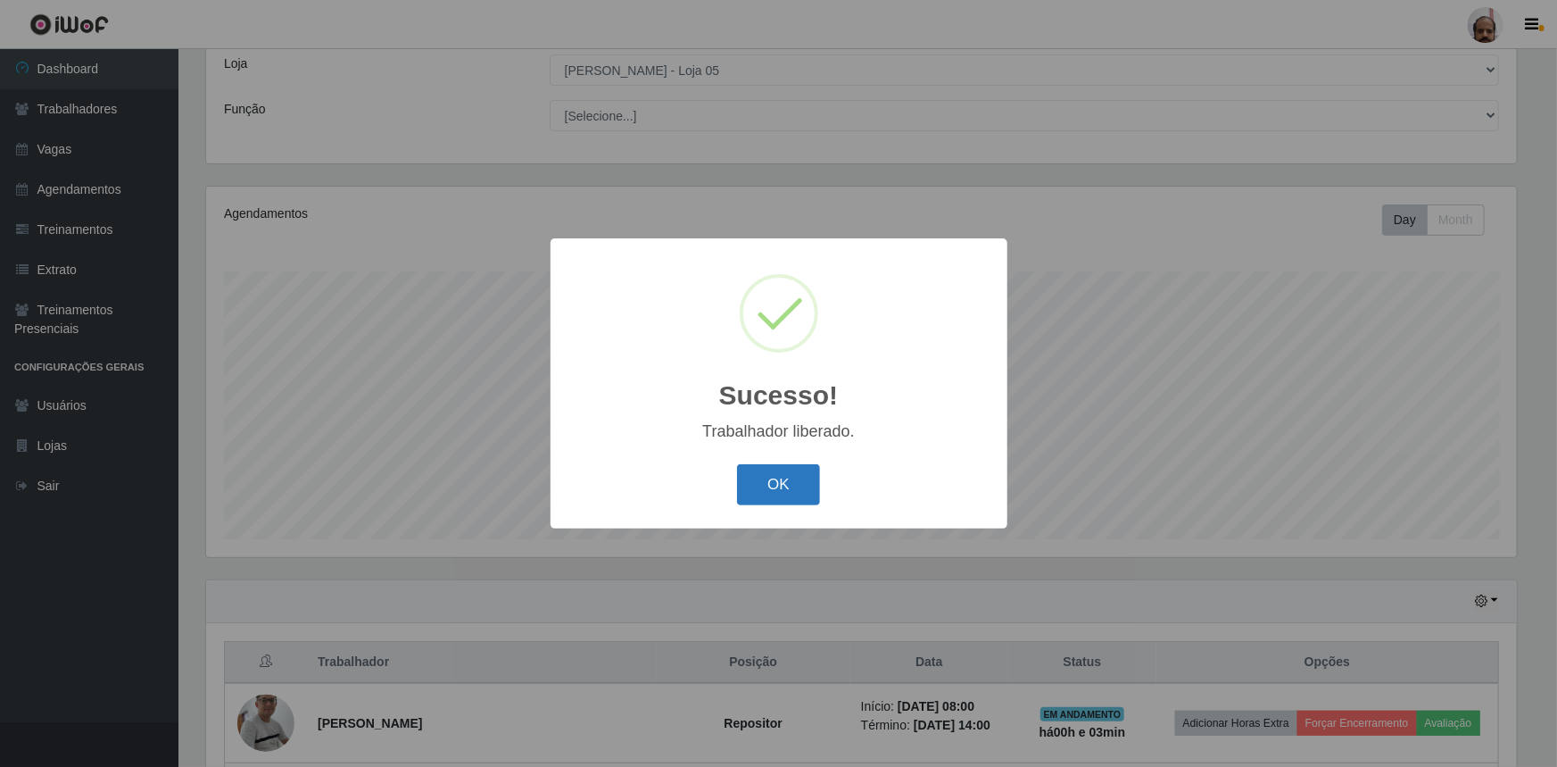
click at [789, 487] on button "OK" at bounding box center [778, 485] width 83 height 42
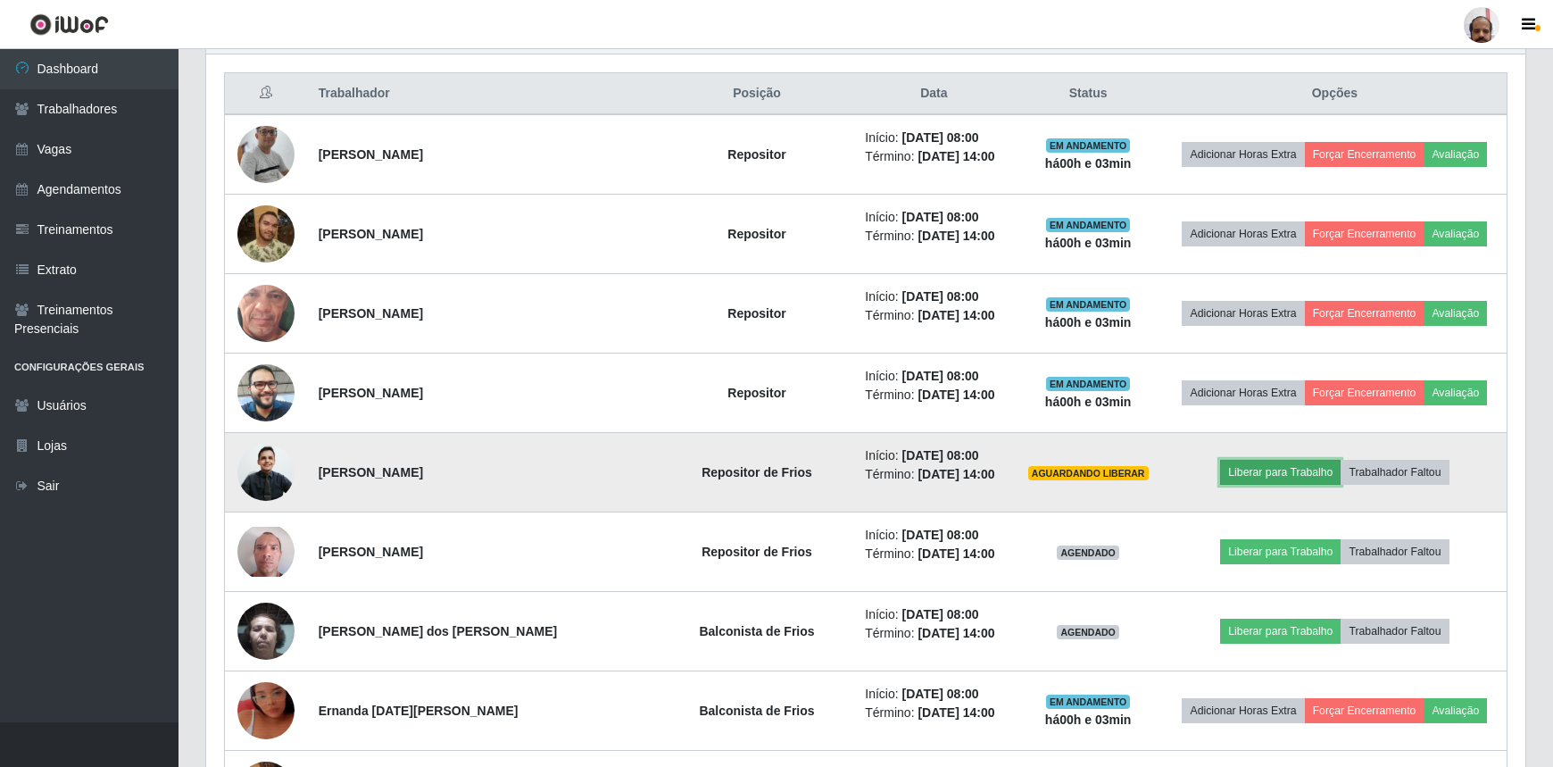
click at [1266, 471] on button "Liberar para Trabalho" at bounding box center [1280, 472] width 120 height 25
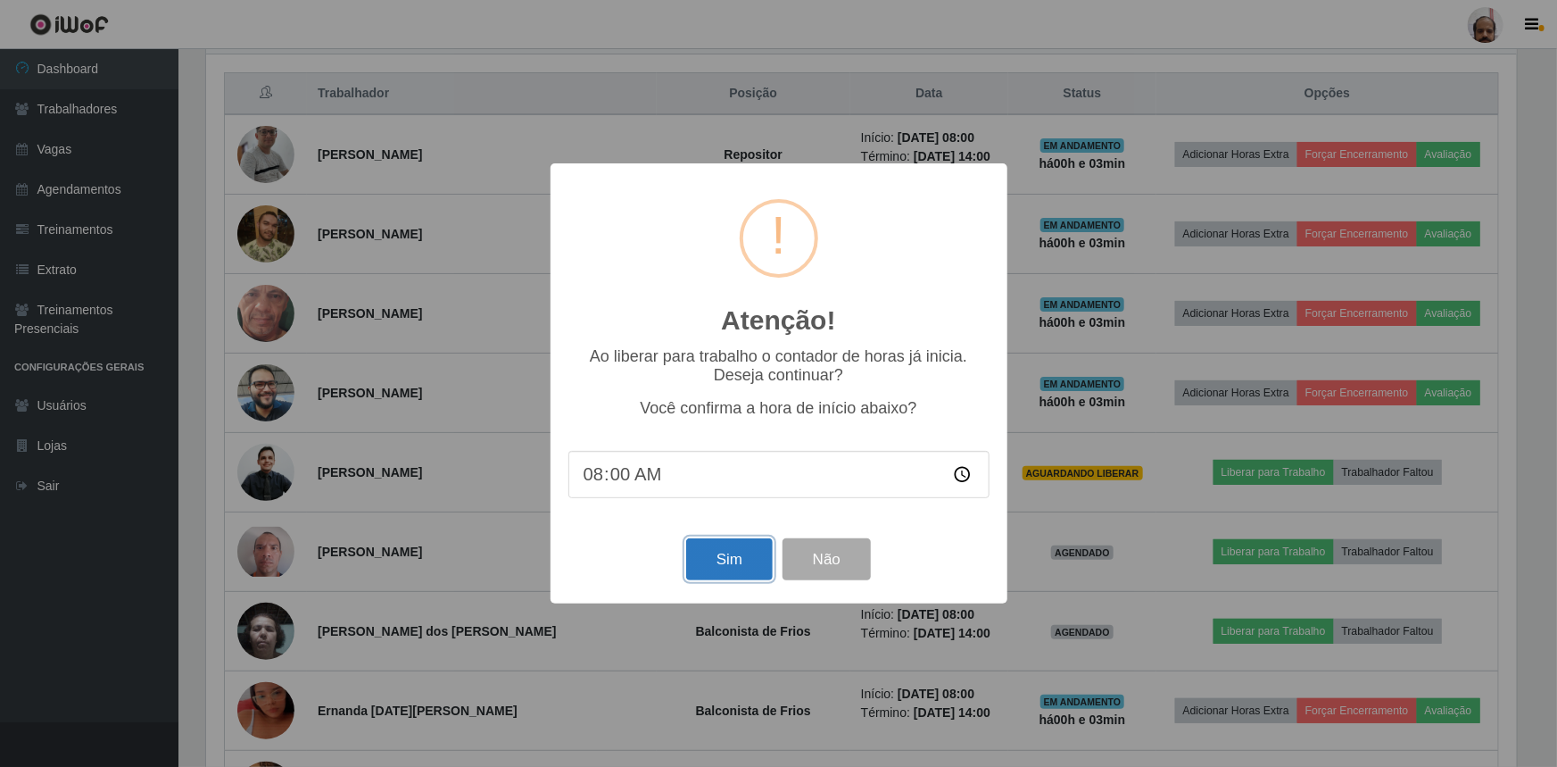
click at [731, 571] on button "Sim" at bounding box center [729, 559] width 87 height 42
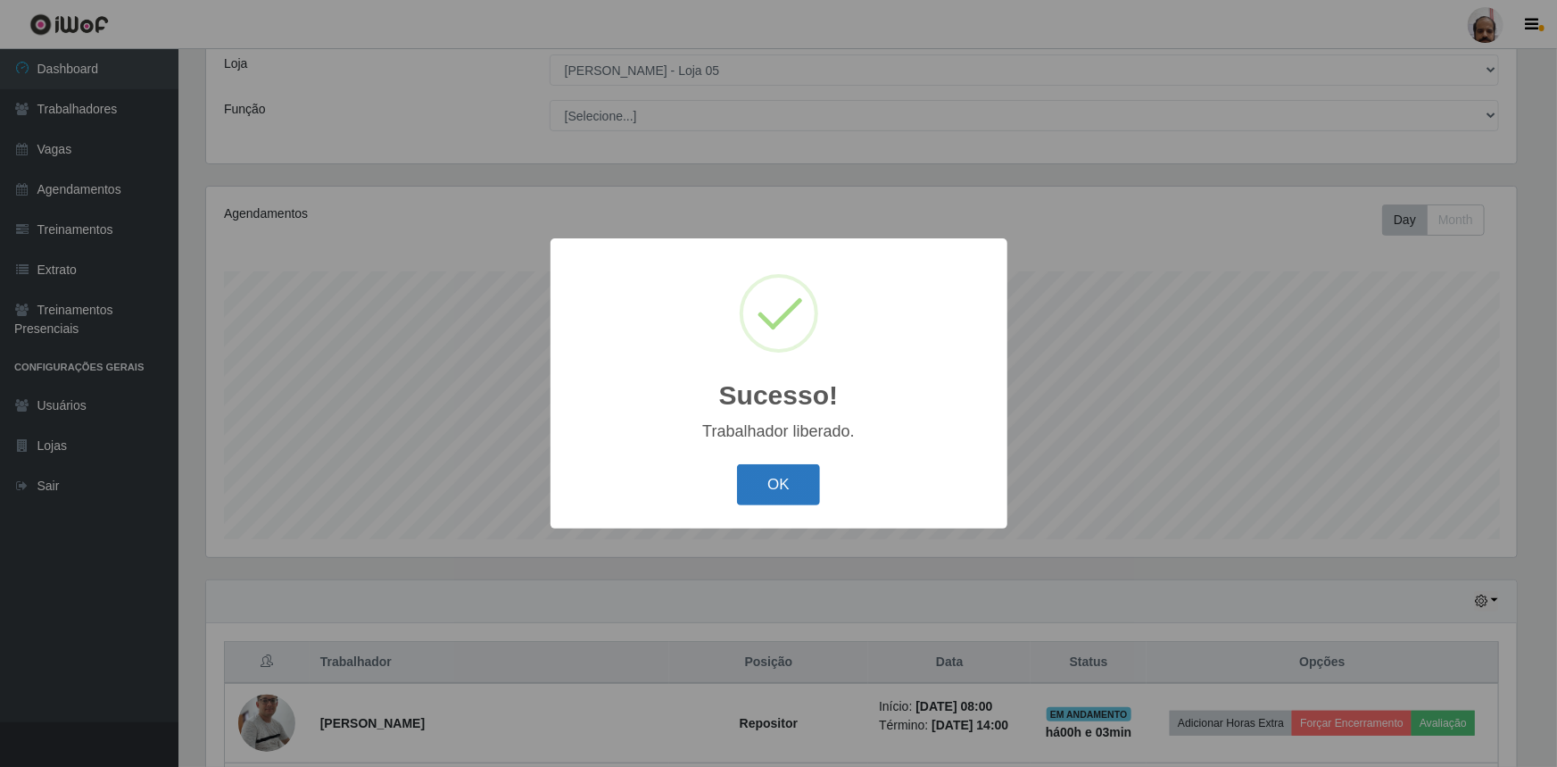
drag, startPoint x: 778, startPoint y: 484, endPoint x: 769, endPoint y: 486, distance: 9.3
click at [778, 486] on button "OK" at bounding box center [778, 485] width 83 height 42
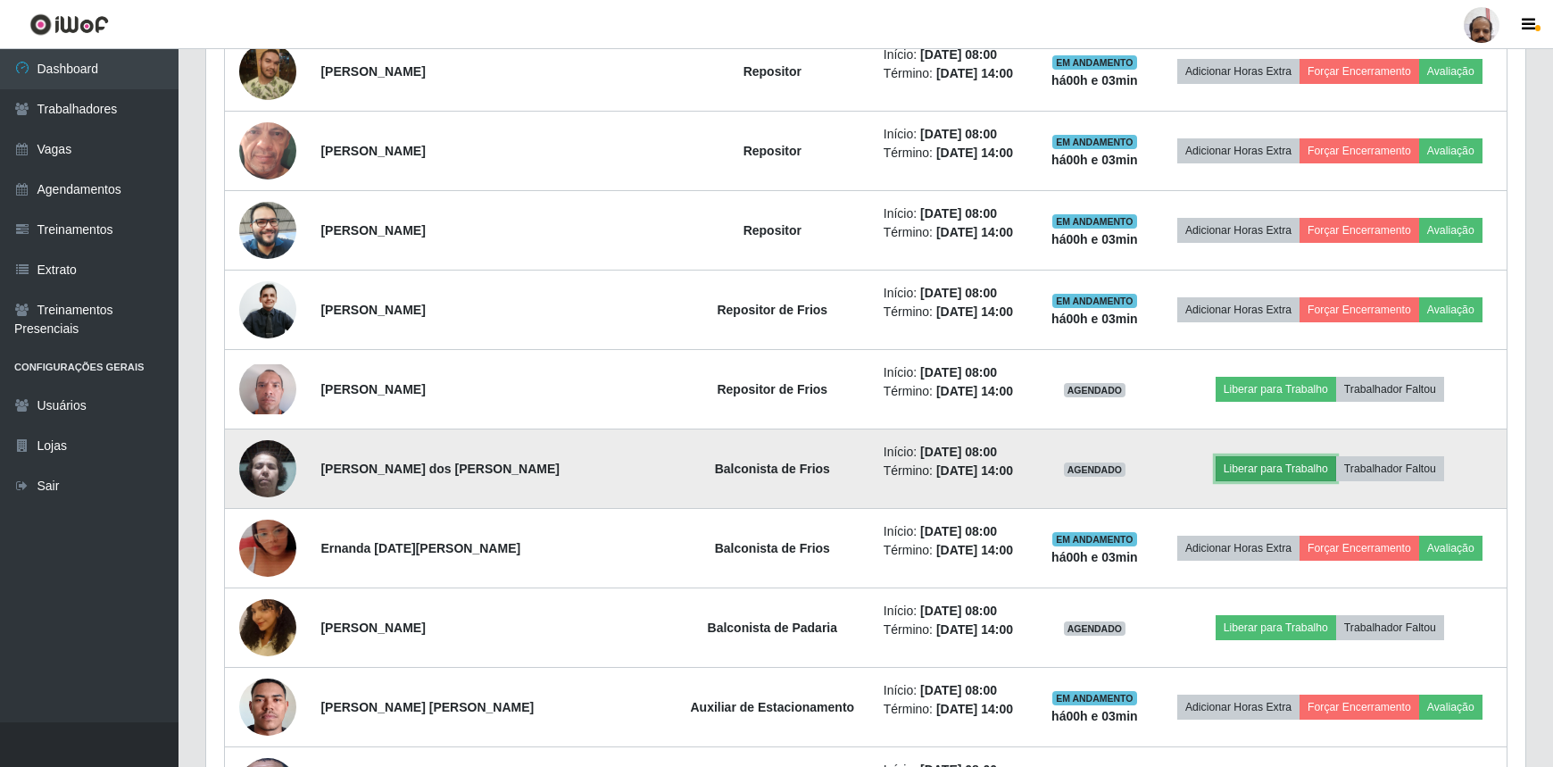
click at [1249, 464] on button "Liberar para Trabalho" at bounding box center [1276, 468] width 120 height 25
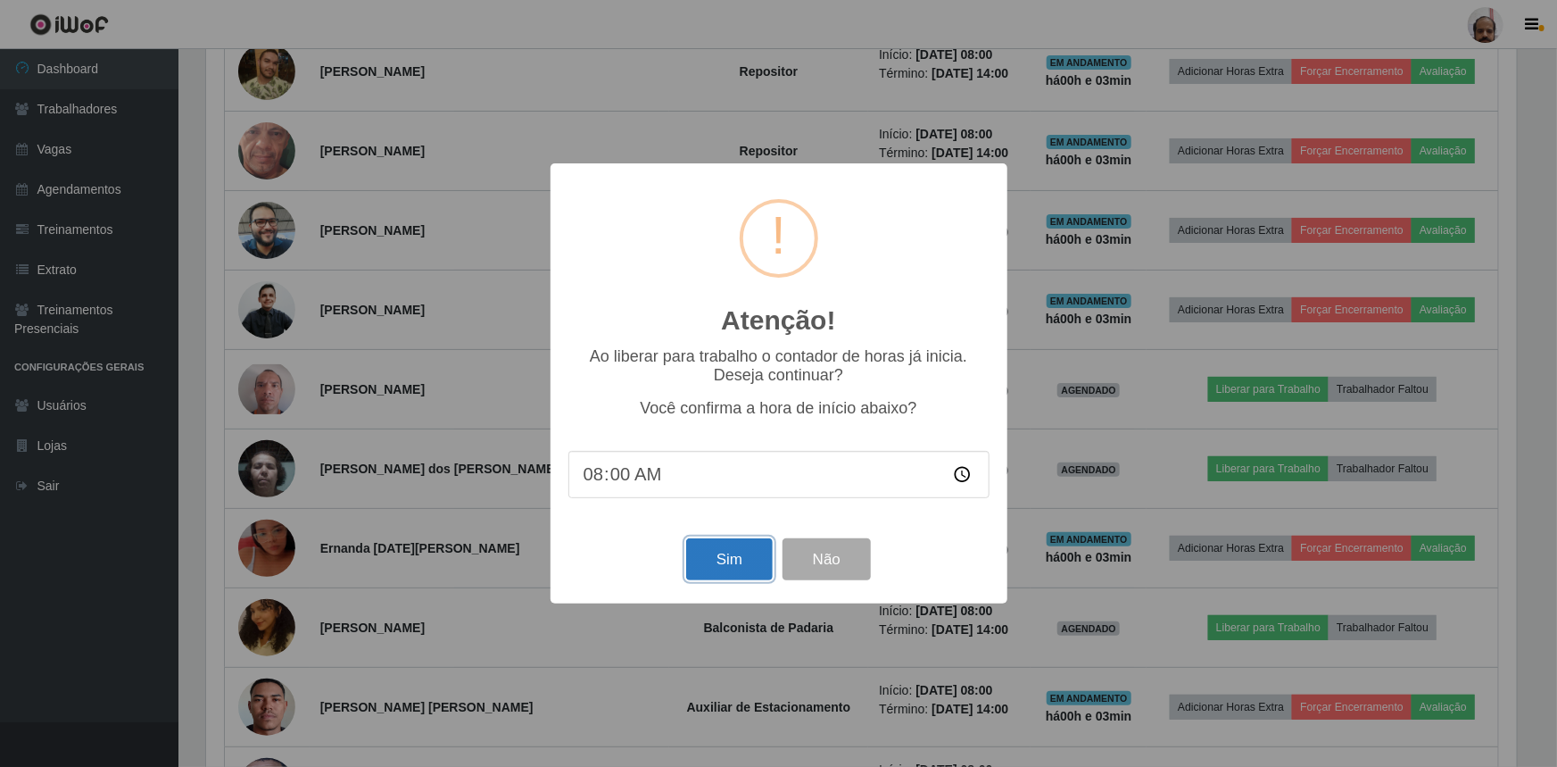
click at [730, 555] on button "Sim" at bounding box center [729, 559] width 87 height 42
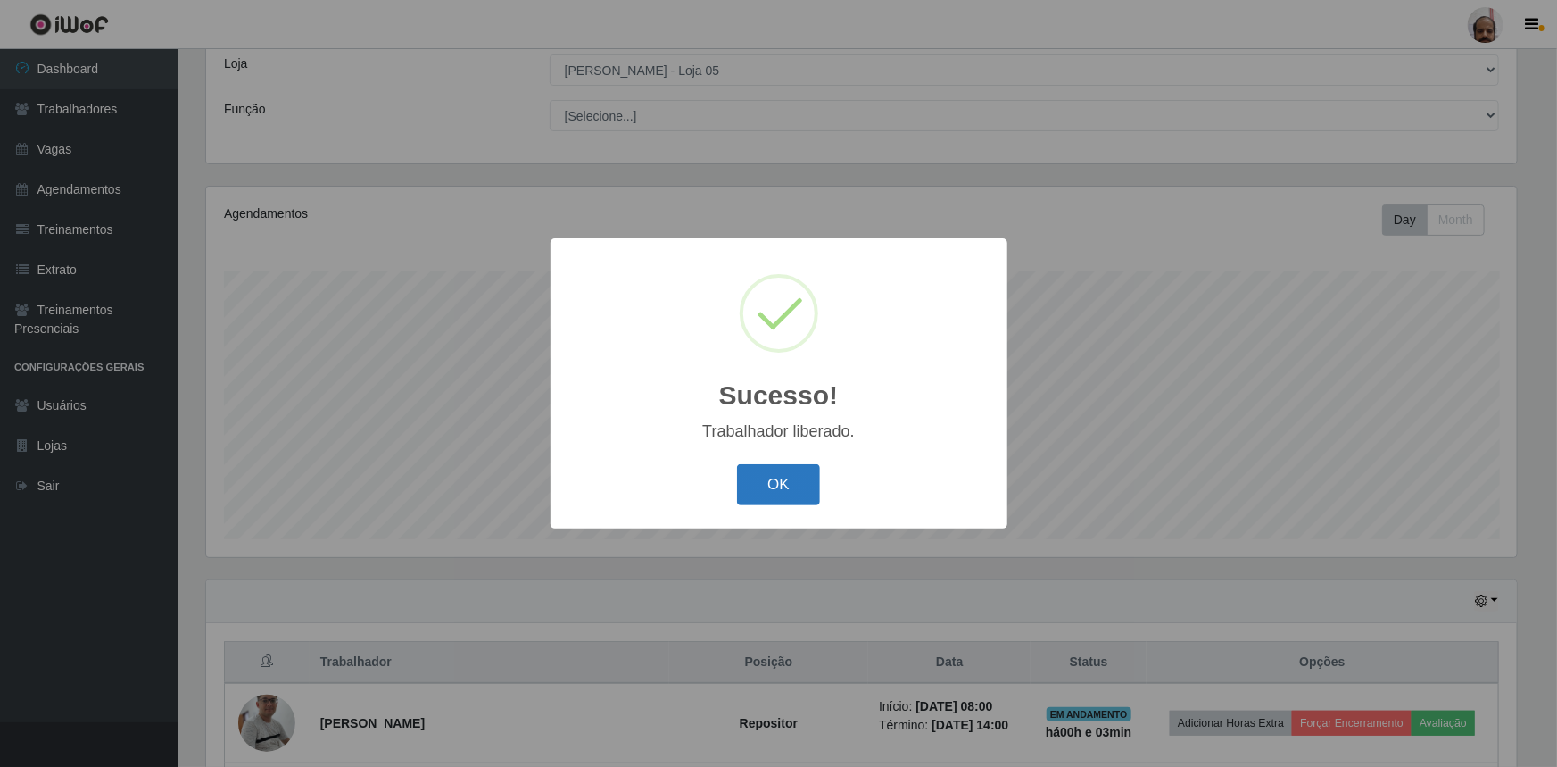
click at [767, 488] on button "OK" at bounding box center [778, 485] width 83 height 42
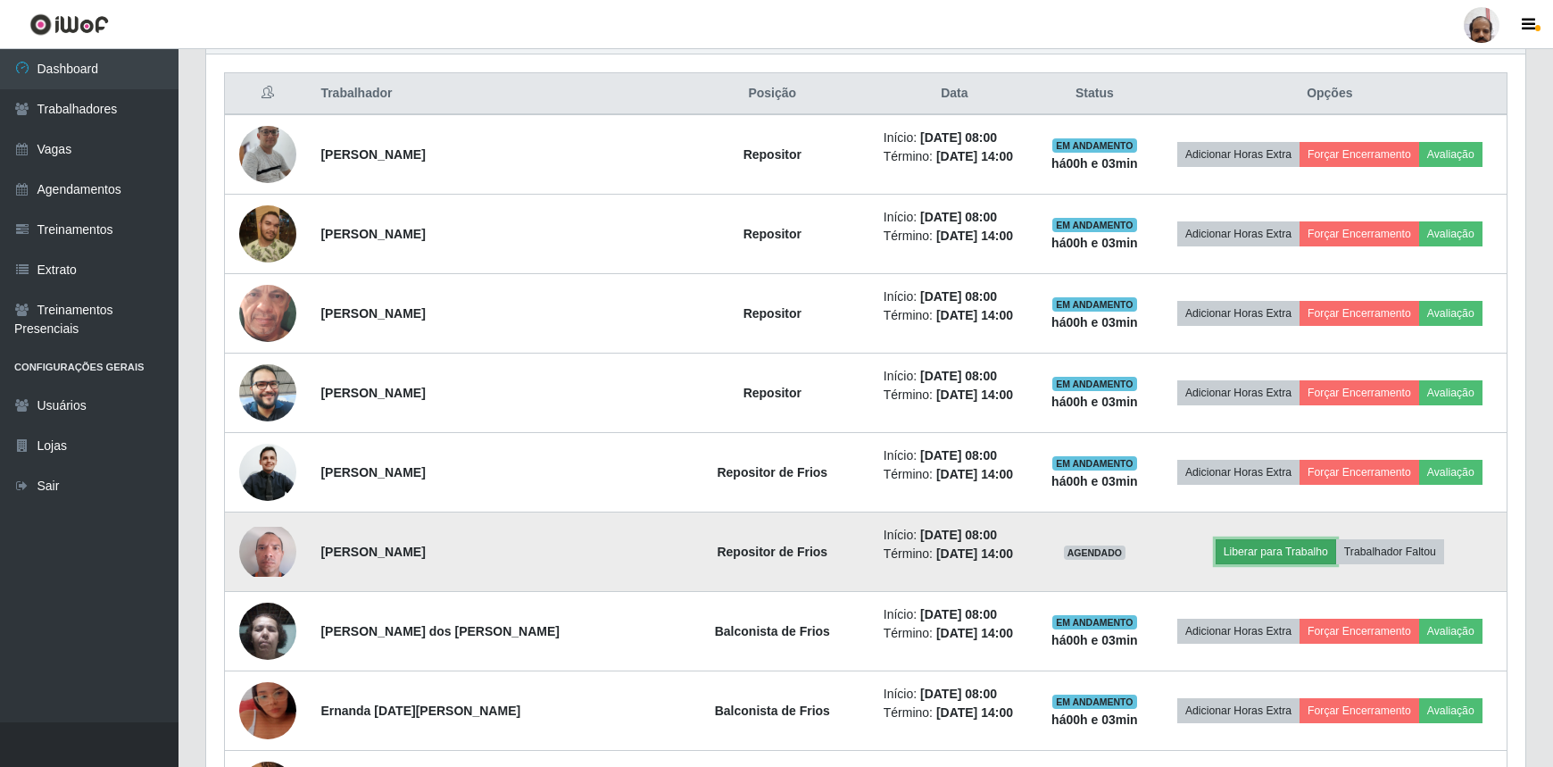
click at [1279, 547] on button "Liberar para Trabalho" at bounding box center [1276, 551] width 120 height 25
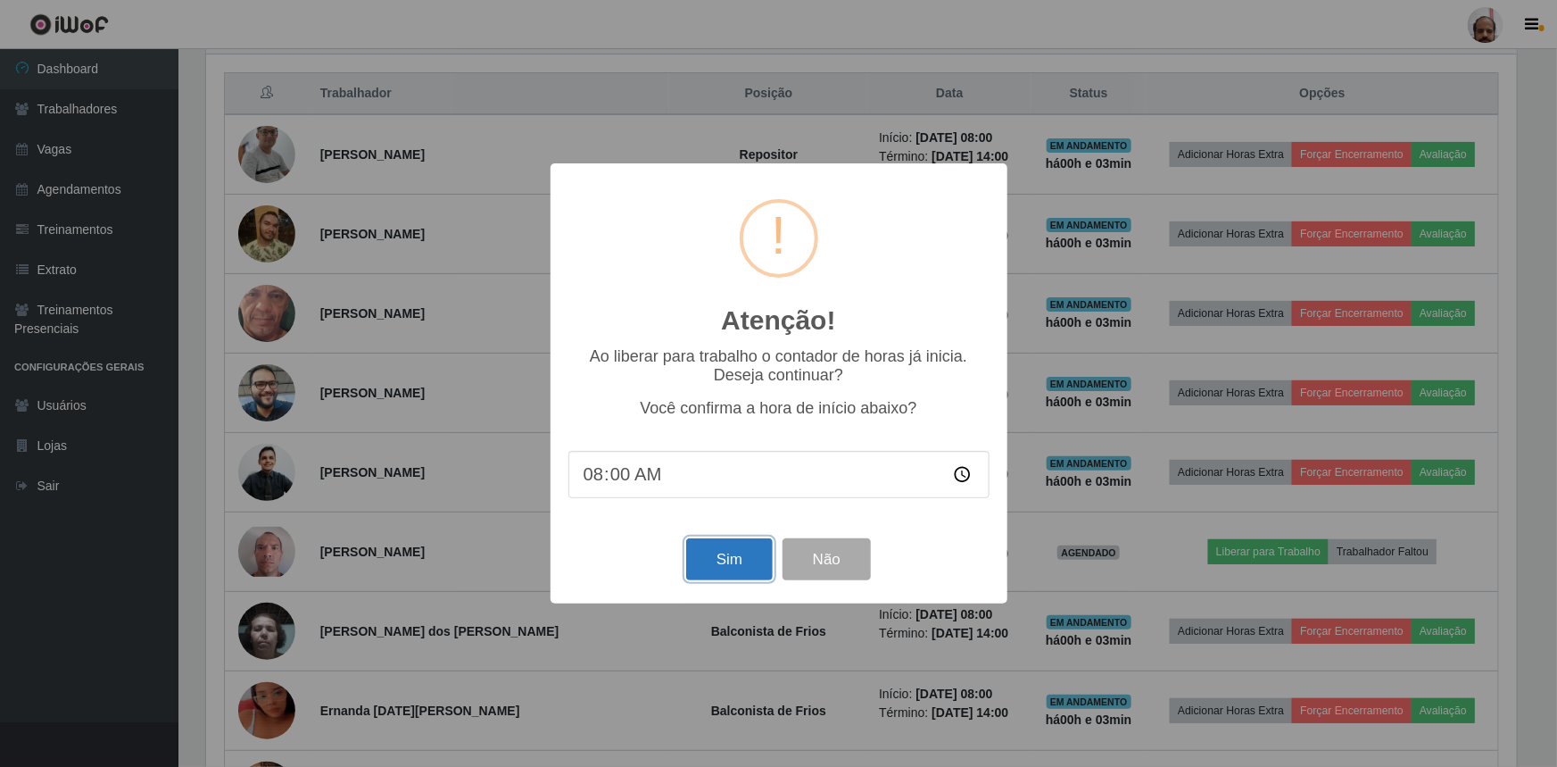
click at [732, 569] on button "Sim" at bounding box center [729, 559] width 87 height 42
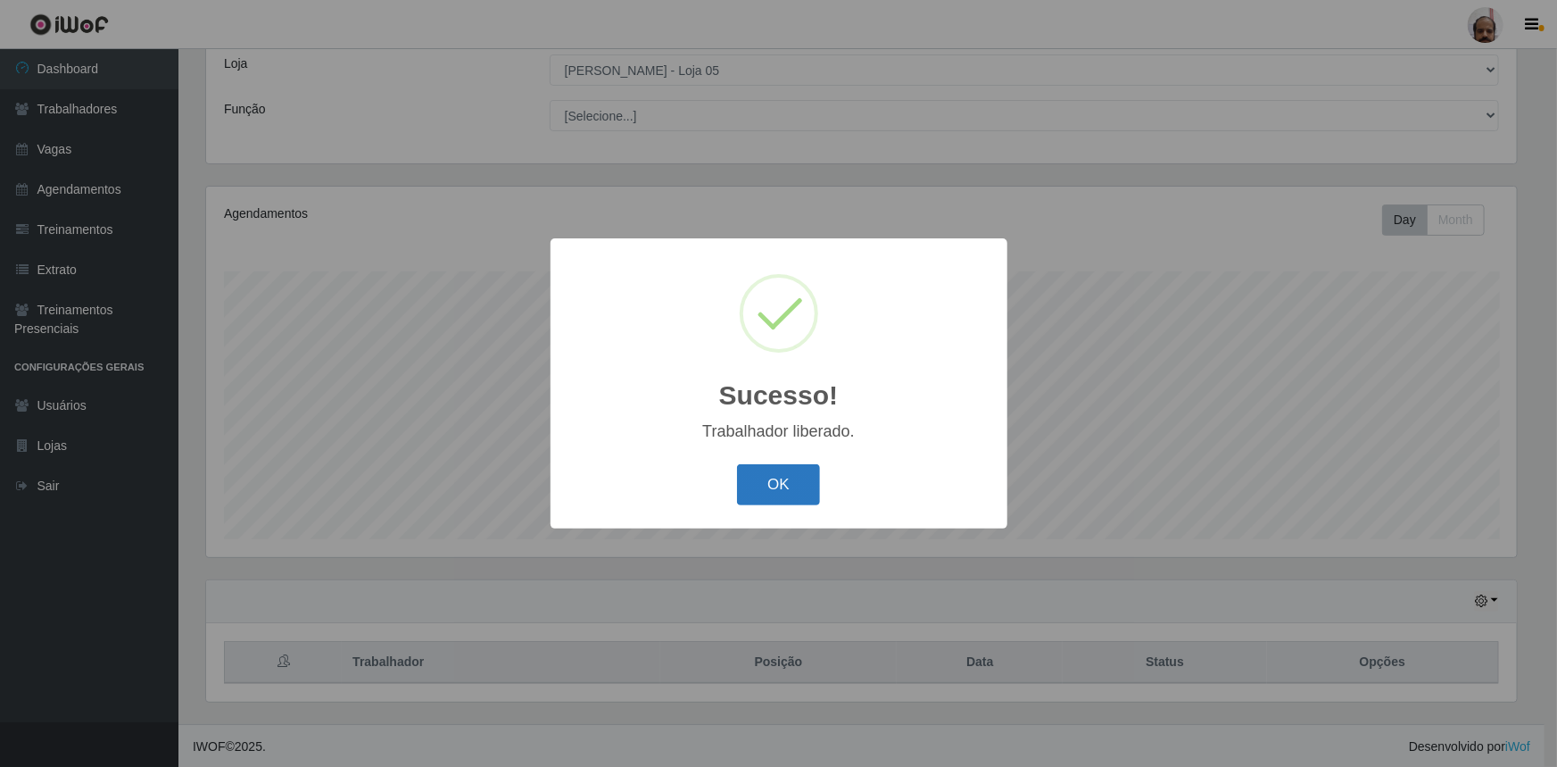
click at [776, 482] on button "OK" at bounding box center [778, 485] width 83 height 42
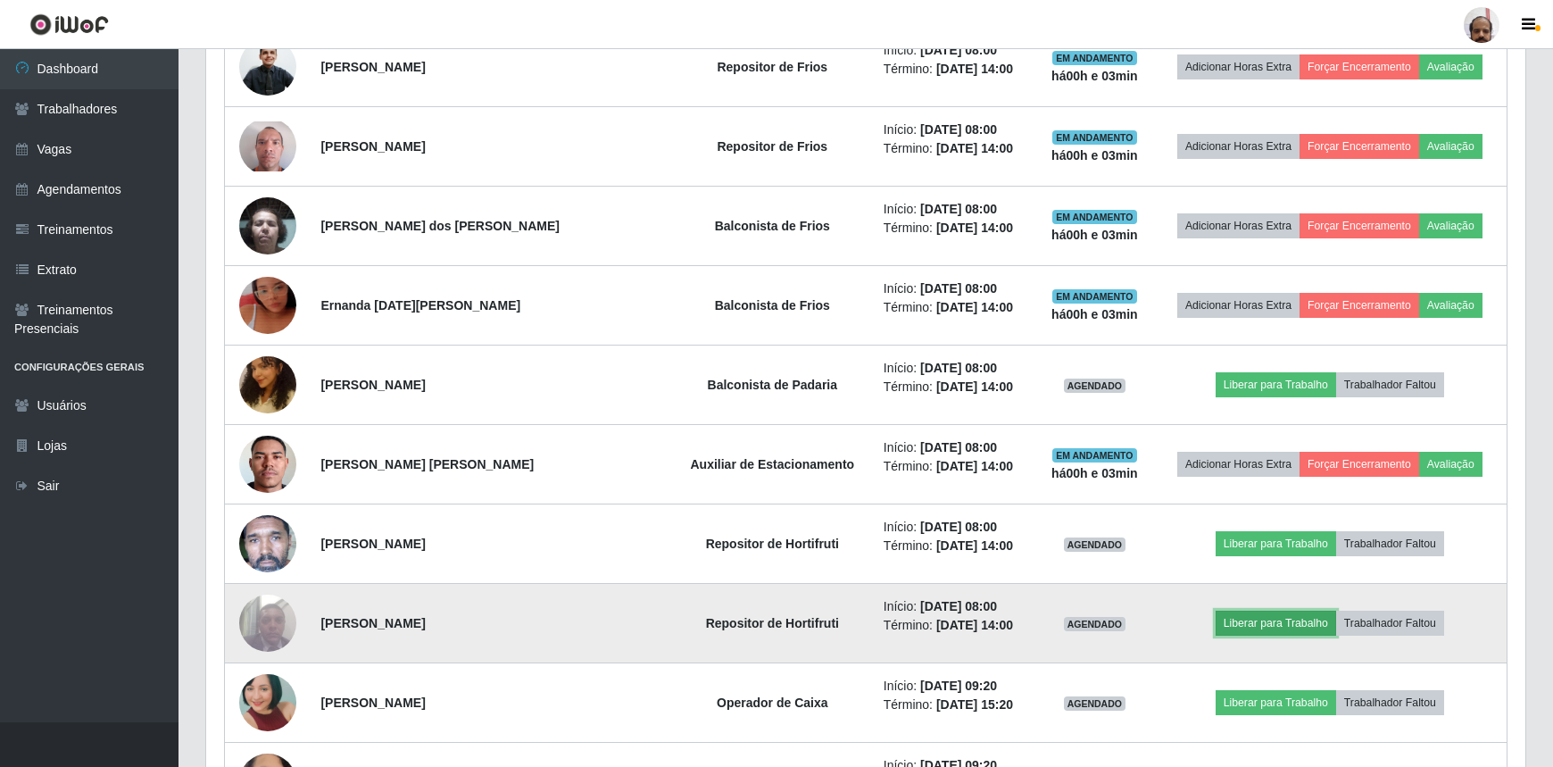
click at [1258, 618] on button "Liberar para Trabalho" at bounding box center [1276, 622] width 120 height 25
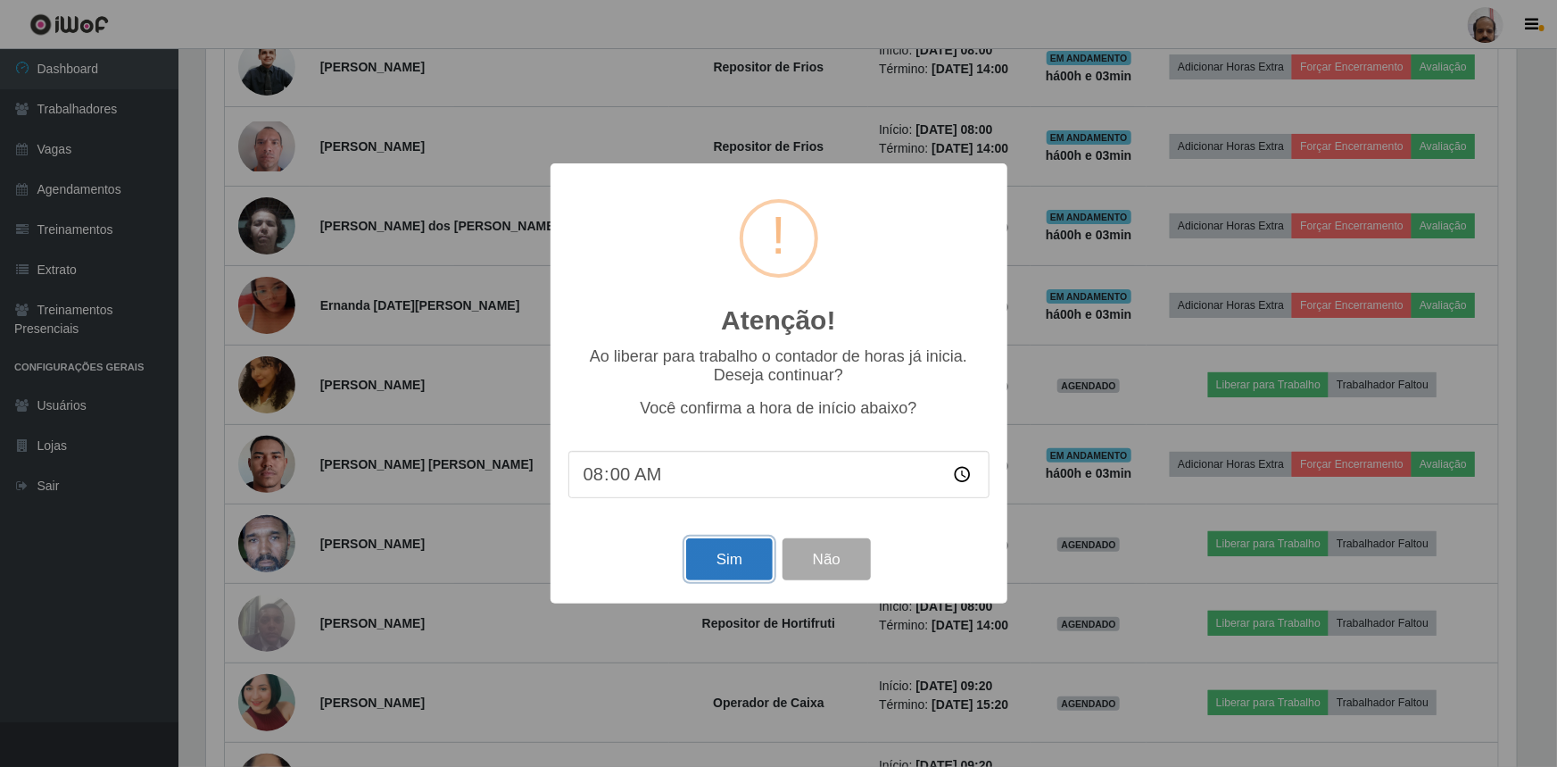
click at [727, 563] on button "Sim" at bounding box center [729, 559] width 87 height 42
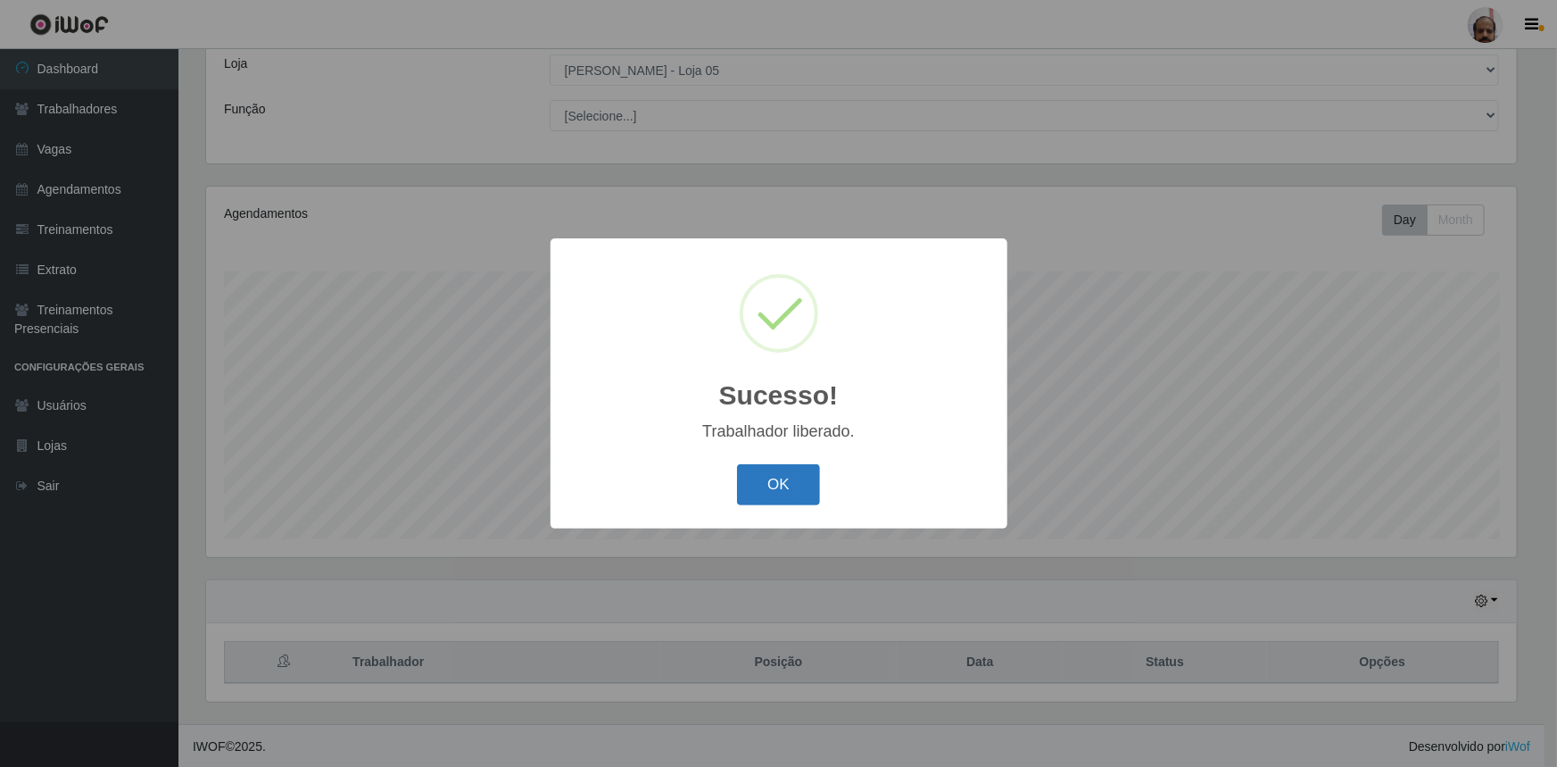
click at [777, 496] on button "OK" at bounding box center [778, 485] width 83 height 42
